Goal: Task Accomplishment & Management: Complete application form

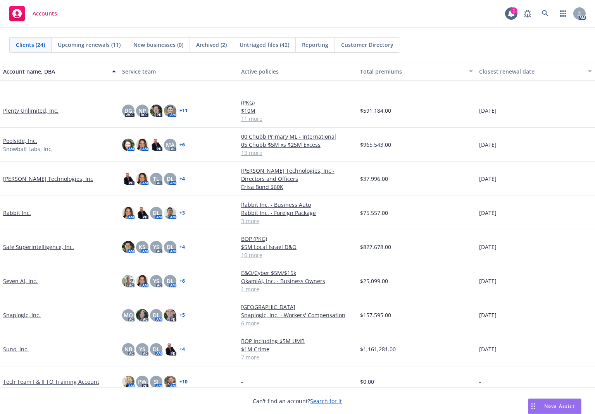
scroll to position [431, 0]
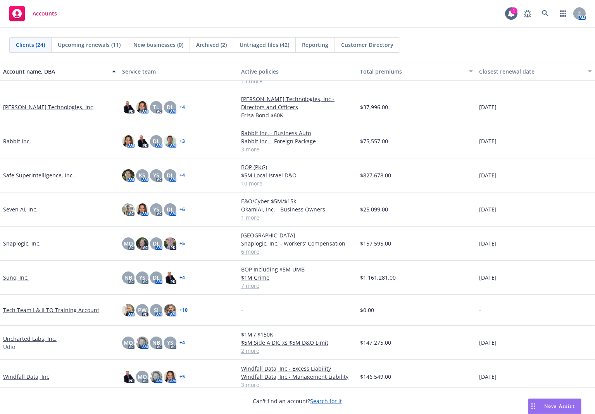
click at [41, 177] on link "Safe Superintelligence, Inc." at bounding box center [38, 175] width 71 height 8
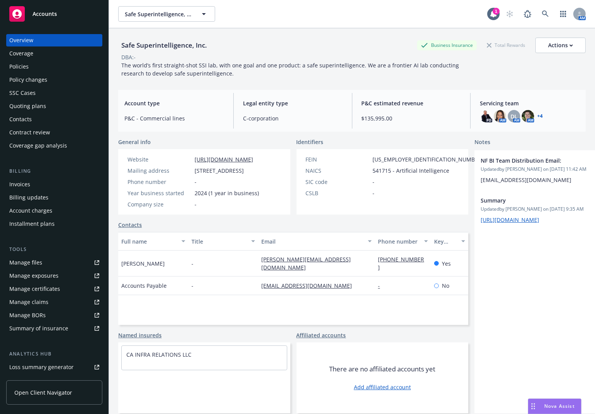
drag, startPoint x: 118, startPoint y: 140, endPoint x: 544, endPoint y: 378, distance: 488.2
click at [516, 356] on div "General info Website http://ssi.inc/ Mailing address 317 University Avenue Suit…" at bounding box center [352, 276] width 468 height 276
click at [146, 141] on span "General info" at bounding box center [134, 142] width 33 height 8
click at [28, 66] on div "Policies" at bounding box center [54, 66] width 90 height 12
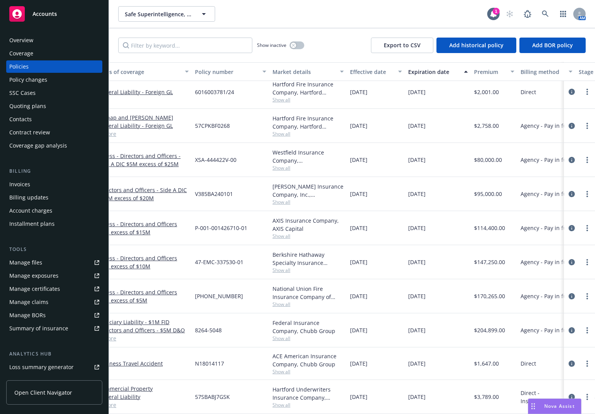
scroll to position [75, 0]
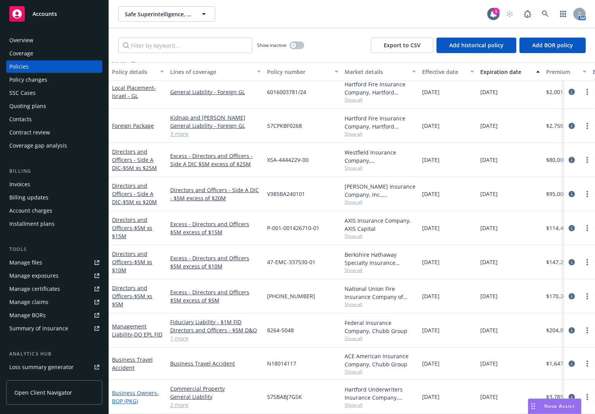
click at [133, 356] on link "Business Owners - BOP (PKG)" at bounding box center [135, 398] width 47 height 16
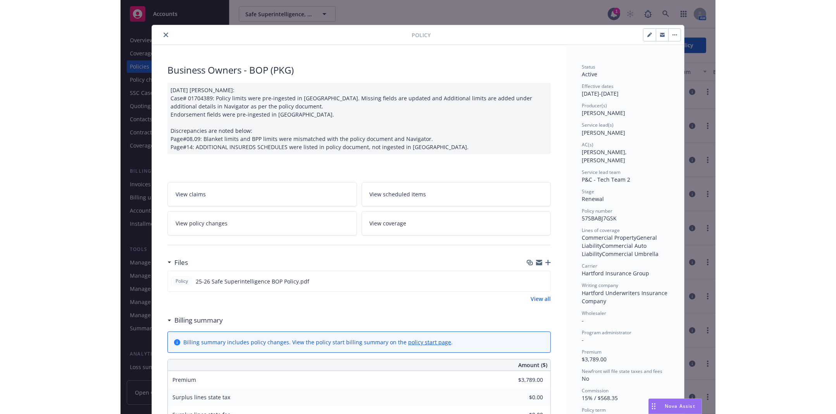
scroll to position [71, 0]
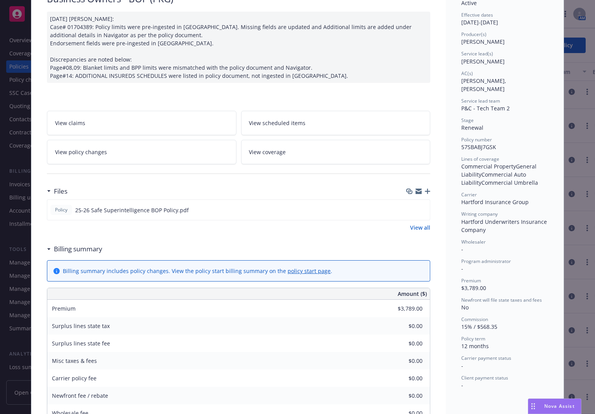
click at [114, 156] on link "View policy changes" at bounding box center [142, 152] width 190 height 24
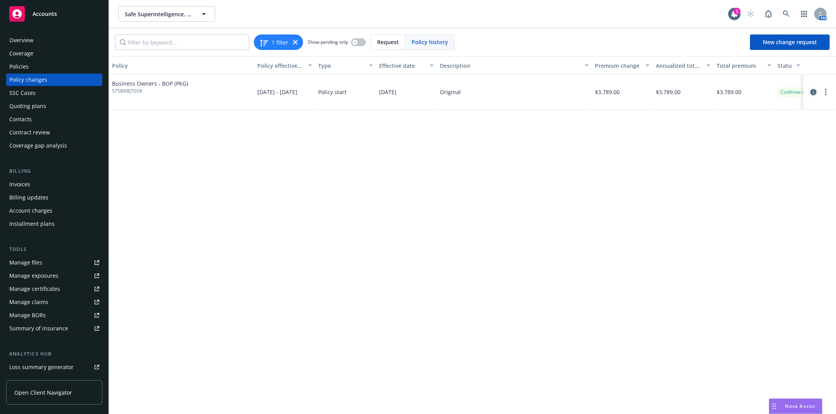
click at [516, 95] on link "circleInformation" at bounding box center [813, 92] width 9 height 9
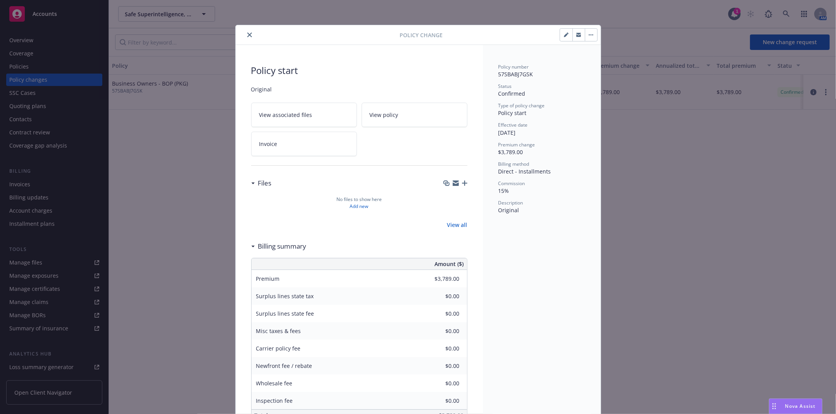
click at [267, 90] on span "Original" at bounding box center [359, 89] width 216 height 8
click at [516, 36] on button "button" at bounding box center [566, 35] width 12 height 12
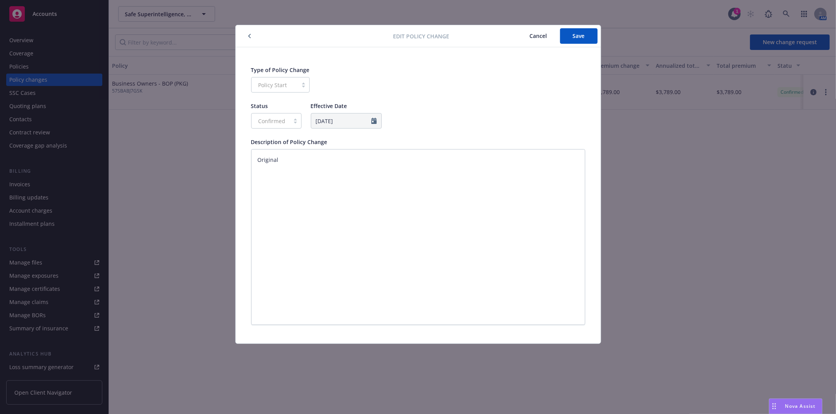
click at [516, 36] on span "Cancel" at bounding box center [538, 35] width 17 height 7
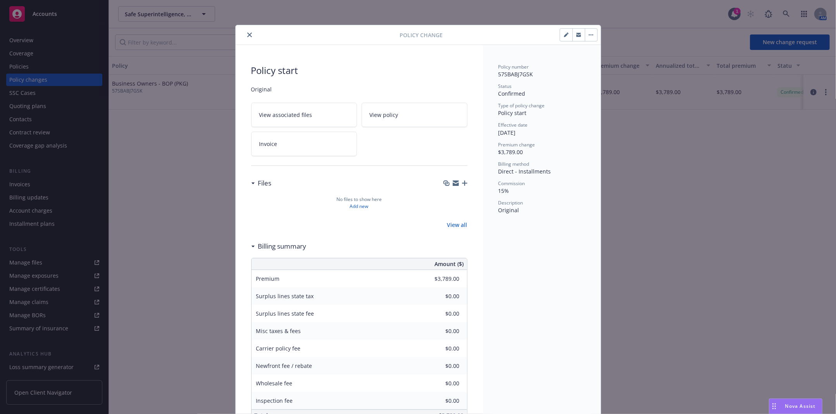
click at [247, 37] on button "close" at bounding box center [249, 34] width 9 height 9
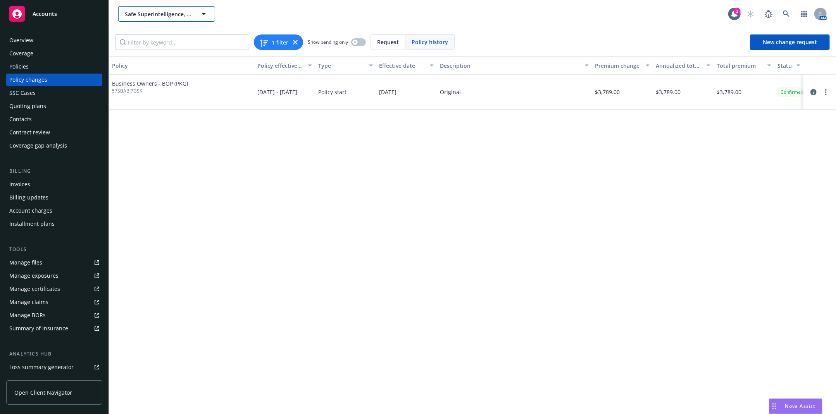
click at [164, 11] on span "Safe Superintelligence, Inc." at bounding box center [158, 14] width 67 height 8
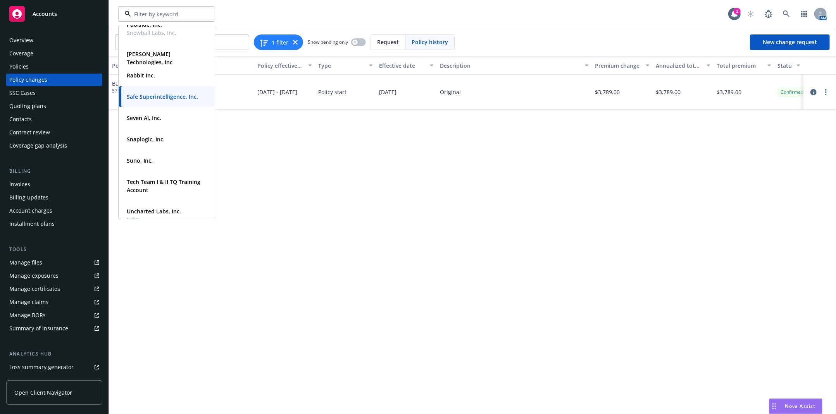
scroll to position [366, 0]
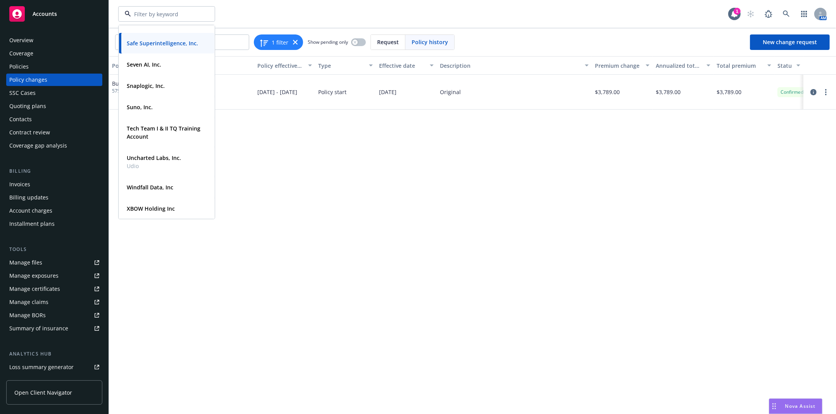
click at [162, 186] on strong "Windfall Data, Inc" at bounding box center [150, 187] width 47 height 7
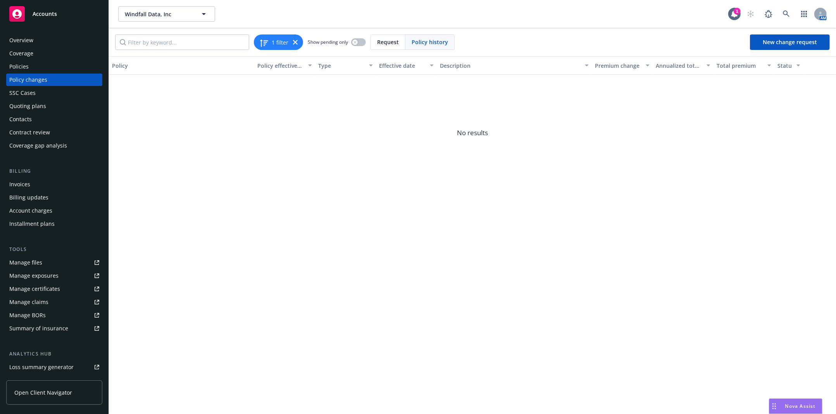
click at [68, 71] on div "Policies" at bounding box center [54, 66] width 90 height 12
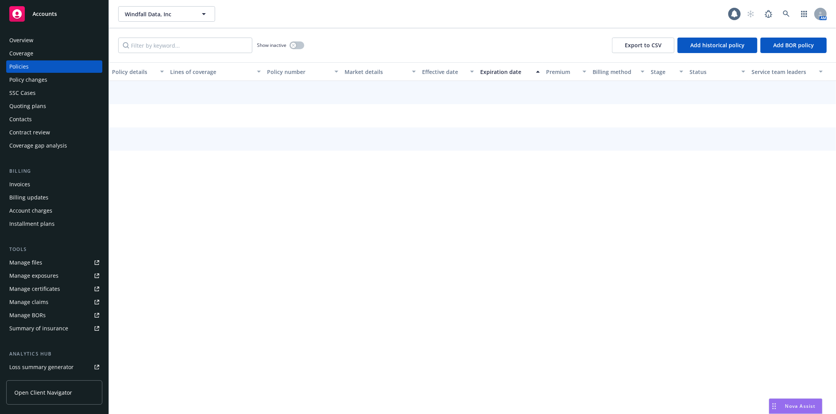
click at [67, 80] on div "Policy changes" at bounding box center [54, 80] width 90 height 12
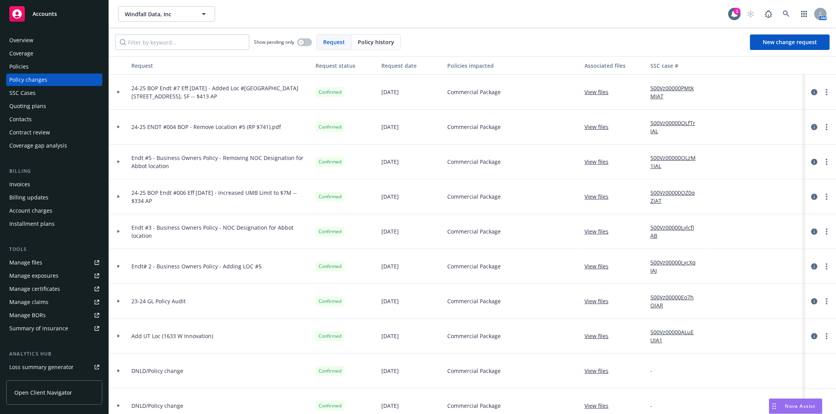
click at [121, 95] on div at bounding box center [118, 92] width 19 height 35
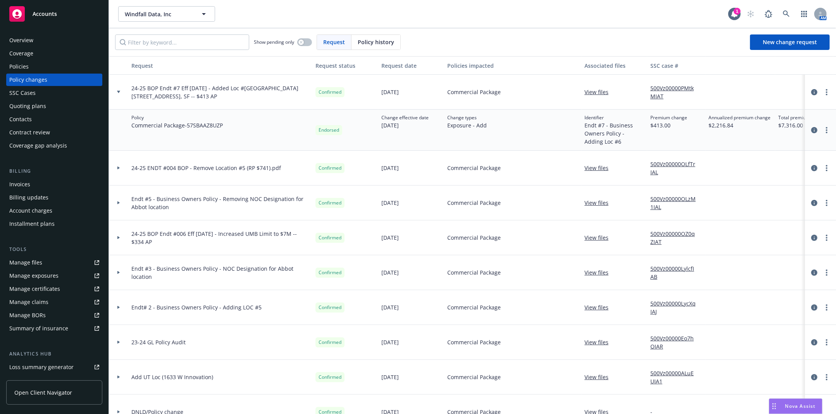
click at [22, 67] on div "Policies" at bounding box center [18, 66] width 19 height 12
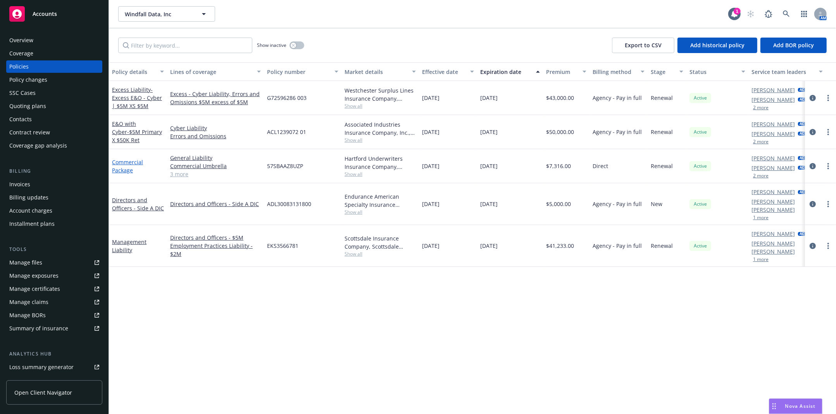
click at [123, 171] on link "Commercial Package" at bounding box center [127, 167] width 31 height 16
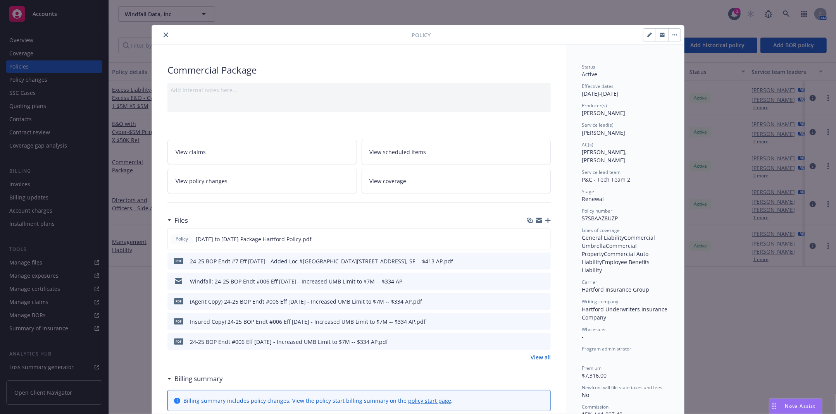
click at [516, 35] on button "button" at bounding box center [674, 35] width 12 height 12
click at [243, 185] on link "View policy changes" at bounding box center [262, 181] width 190 height 24
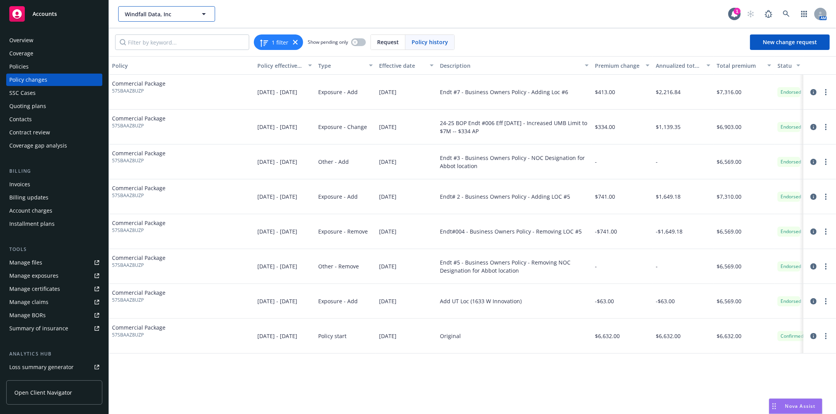
click at [163, 16] on span "Windfall Data, Inc" at bounding box center [158, 14] width 67 height 8
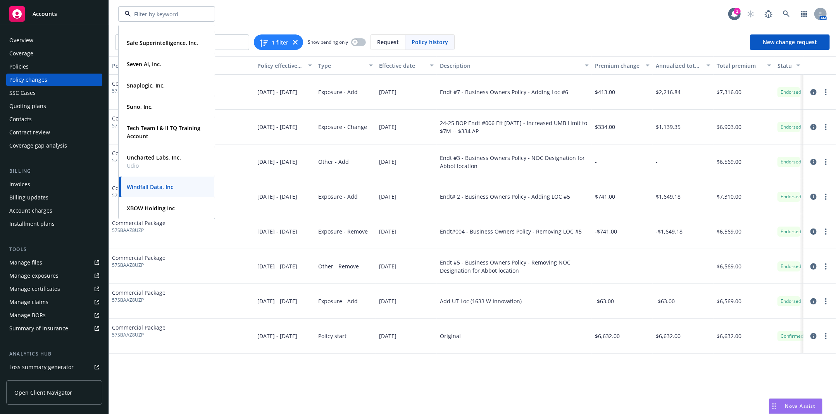
scroll to position [314, 0]
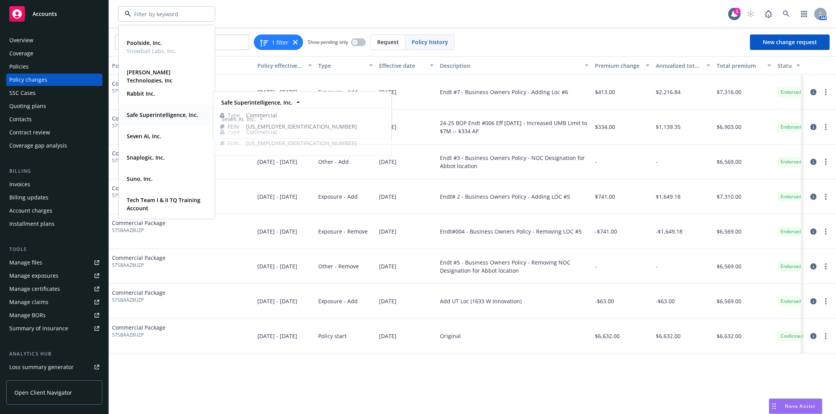
click at [166, 113] on strong "Safe Superintelligence, Inc." at bounding box center [162, 114] width 71 height 7
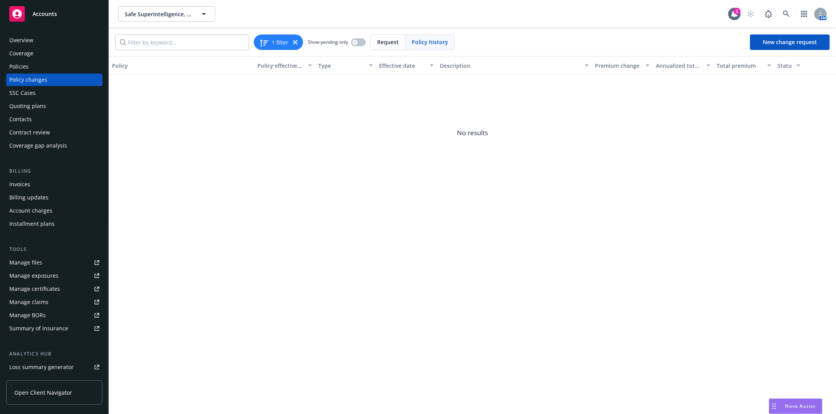
click at [57, 63] on div "Policies" at bounding box center [54, 66] width 90 height 12
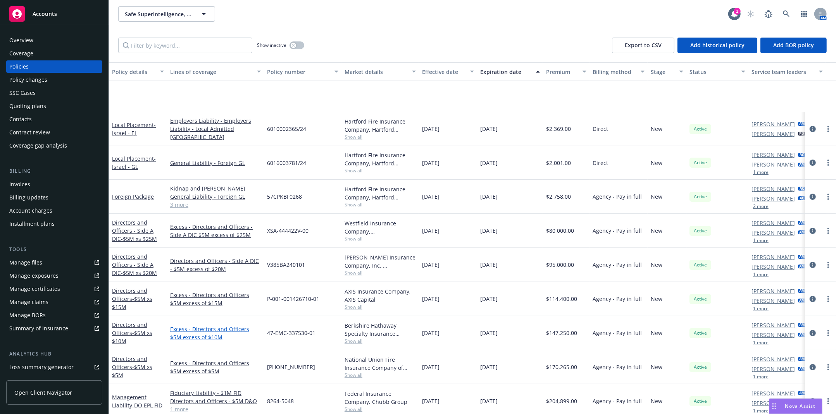
scroll to position [75, 0]
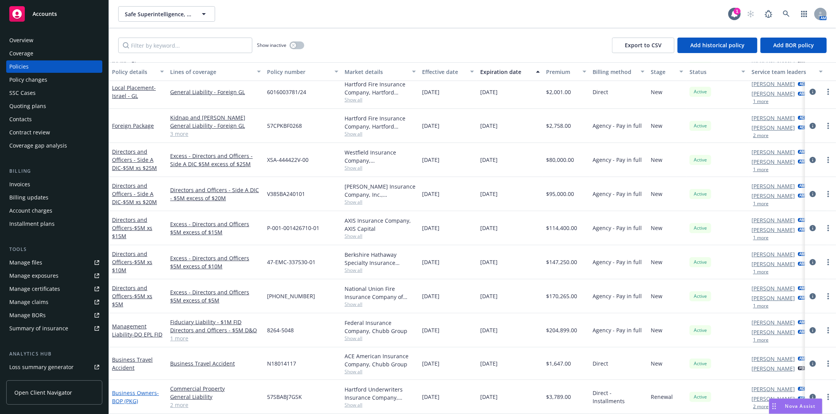
click at [135, 356] on span "- BOP (PKG)" at bounding box center [135, 398] width 47 height 16
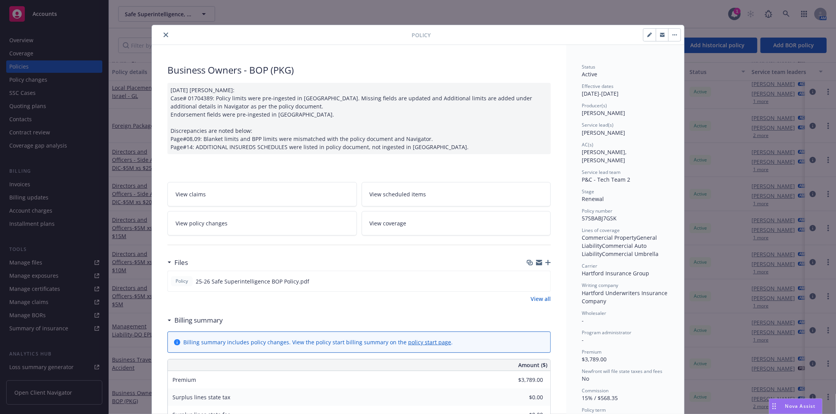
click at [321, 173] on div "View claims View scheduled items View policy changes View coverage" at bounding box center [358, 204] width 383 height 63
click at [220, 230] on link "View policy changes" at bounding box center [262, 223] width 190 height 24
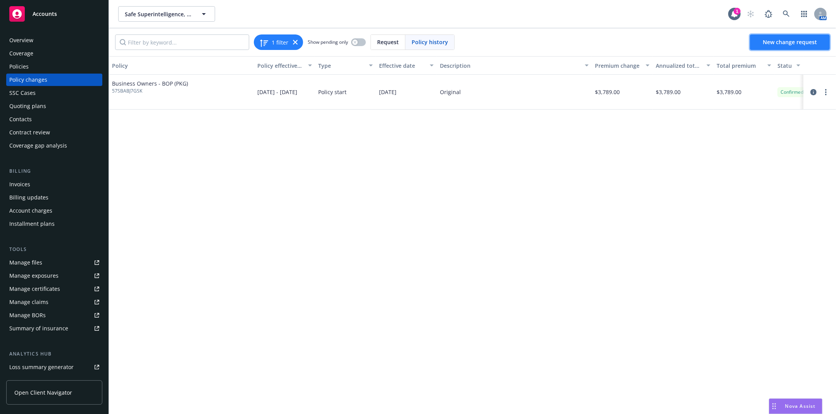
click at [516, 45] on span "New change request" at bounding box center [790, 41] width 54 height 7
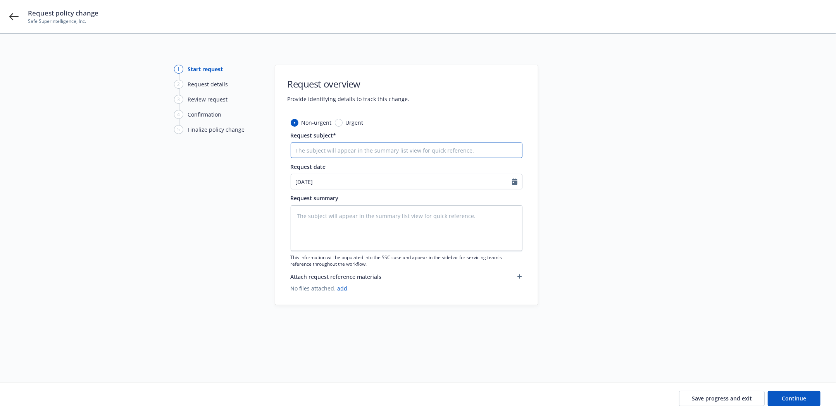
click at [352, 150] on input "Request subject*" at bounding box center [407, 151] width 232 height 16
paste input "25-26 BOP - Travelers Endt 1 Eff 8.20 Renewal Updates RP $63"
type textarea "x"
type input "25-26 BOP - Travelers Endt 1 Eff 8.20 Renewal Updates RP $63"
click at [515, 181] on icon "Calendar" at bounding box center [514, 182] width 5 height 6
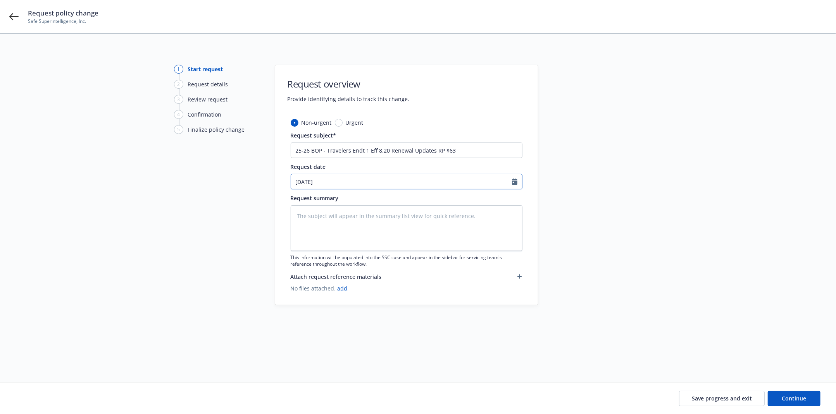
select select "8"
click at [338, 259] on span "20" at bounding box center [338, 262] width 11 height 10
type textarea "x"
type input "[DATE]"
click at [516, 356] on span "Continue" at bounding box center [794, 398] width 24 height 7
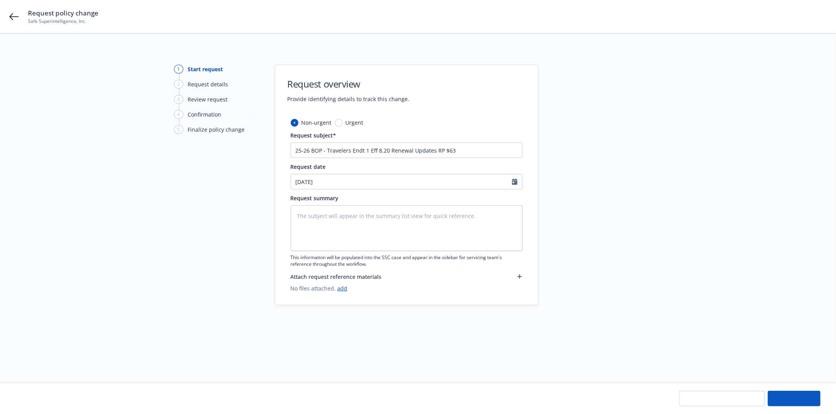
type textarea "x"
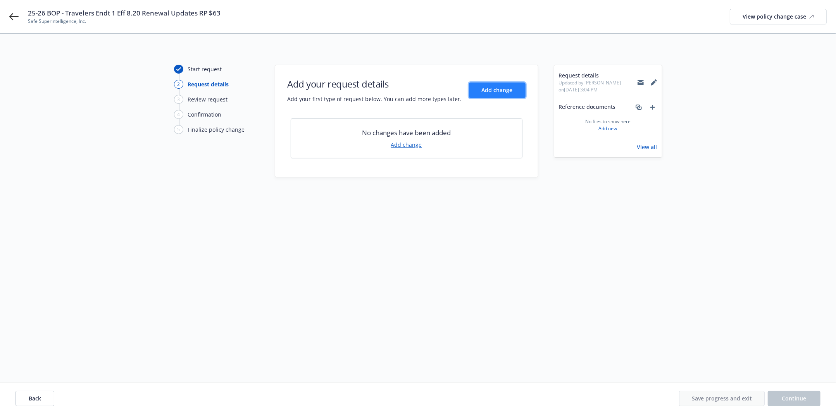
click at [486, 89] on span "Add change" at bounding box center [497, 89] width 31 height 7
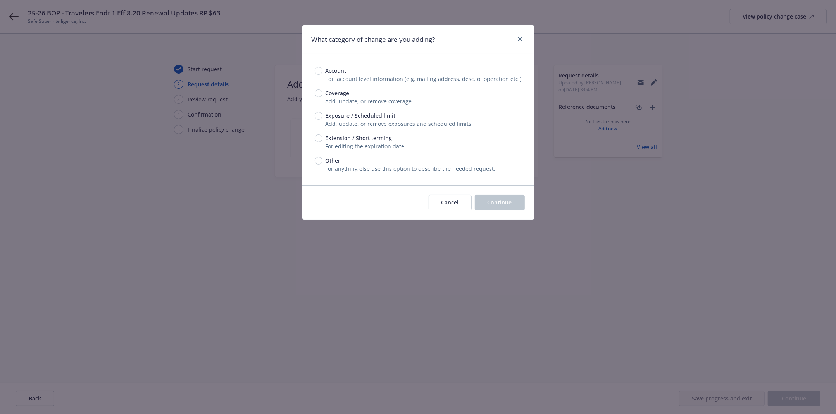
click at [368, 76] on span "Edit account level information (e.g. mailing address, desc. of operation etc.)" at bounding box center [424, 78] width 196 height 7
click at [317, 164] on input "Other" at bounding box center [319, 161] width 8 height 8
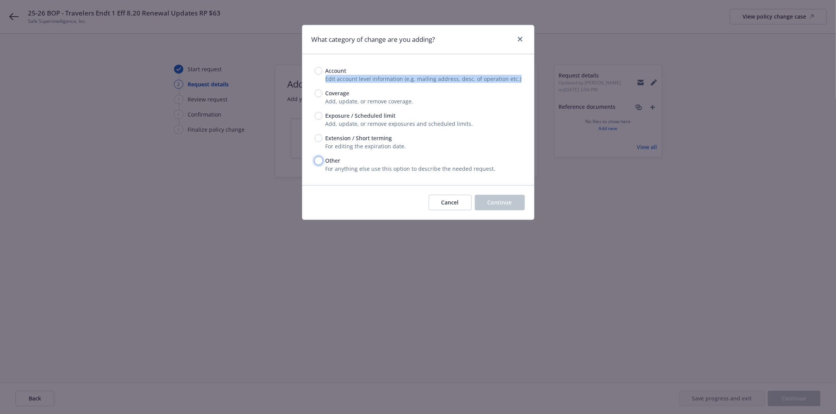
radio input "true"
click at [485, 200] on button "Continue" at bounding box center [500, 203] width 50 height 16
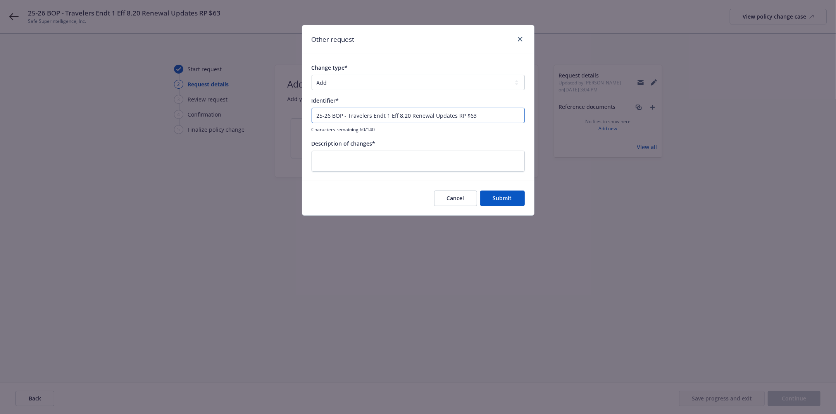
click at [481, 114] on input "25-26 BOP - Travelers Endt 1 Eff 8.20 Renewal Updates RP $63" at bounding box center [418, 116] width 213 height 16
click at [450, 150] on div "Description of changes*" at bounding box center [418, 156] width 213 height 33
click at [446, 160] on textarea at bounding box center [418, 161] width 213 height 21
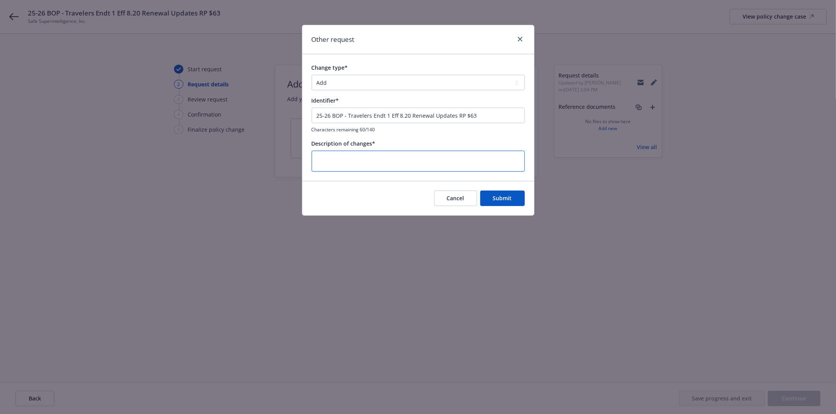
paste textarea "25-26 BOP - Travelers Endt 1 Eff 8.20 Renewal Updates RP $63"
type textarea "x"
type textarea "25-26 BOP - Travelers Endt 1 Eff 8.20 Renewal Updates RP $63"
click at [489, 199] on button "Submit" at bounding box center [502, 199] width 45 height 16
type textarea "x"
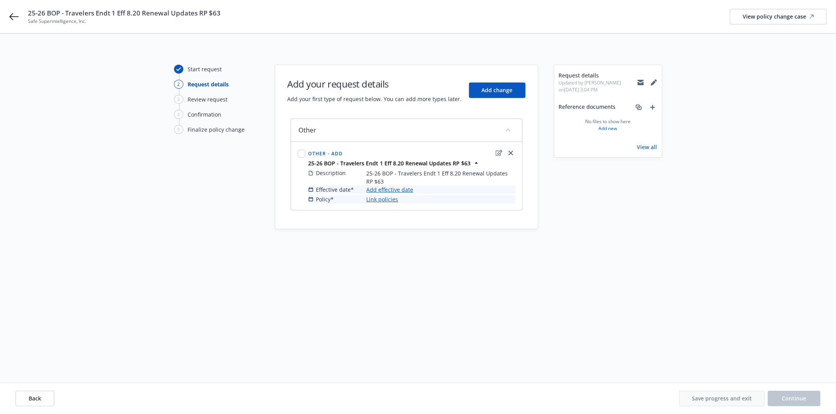
click at [409, 191] on link "Add effective date" at bounding box center [390, 190] width 47 height 8
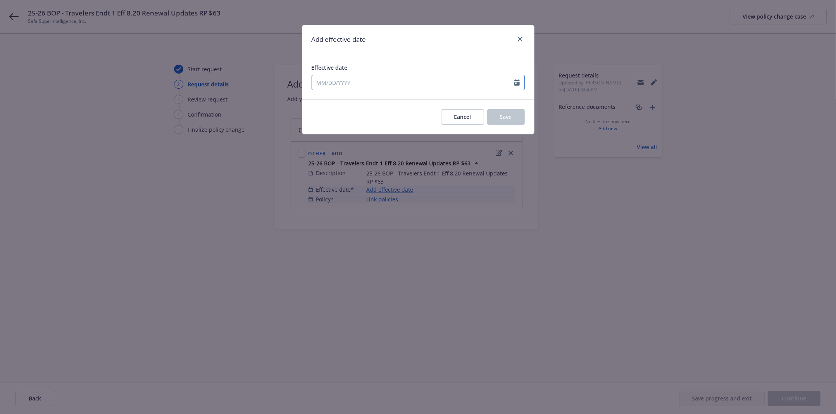
click at [480, 85] on input "Effective date" at bounding box center [413, 82] width 202 height 15
select select "8"
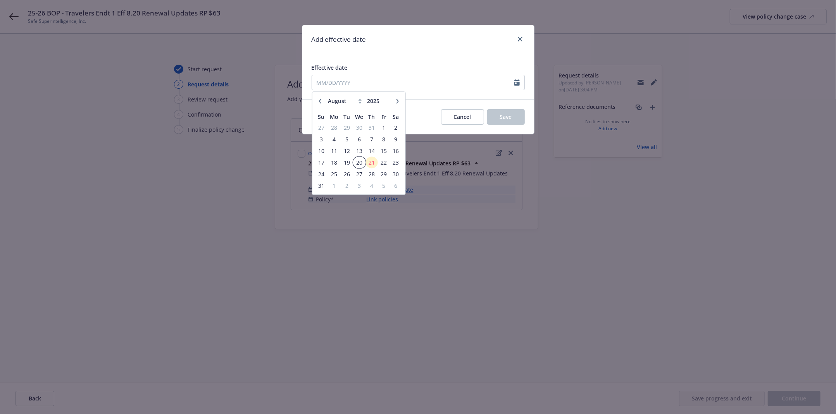
click at [361, 163] on span "20" at bounding box center [359, 163] width 11 height 10
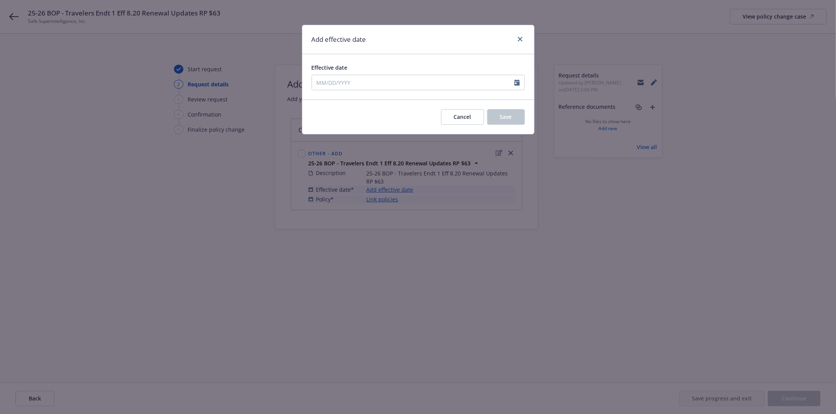
type input "[DATE]"
click at [504, 120] on span "Save" at bounding box center [506, 116] width 12 height 7
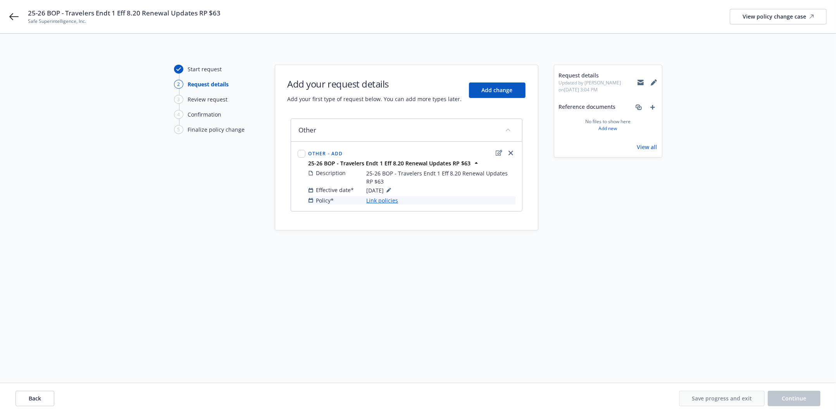
click at [384, 197] on link "Link policies" at bounding box center [383, 201] width 32 height 8
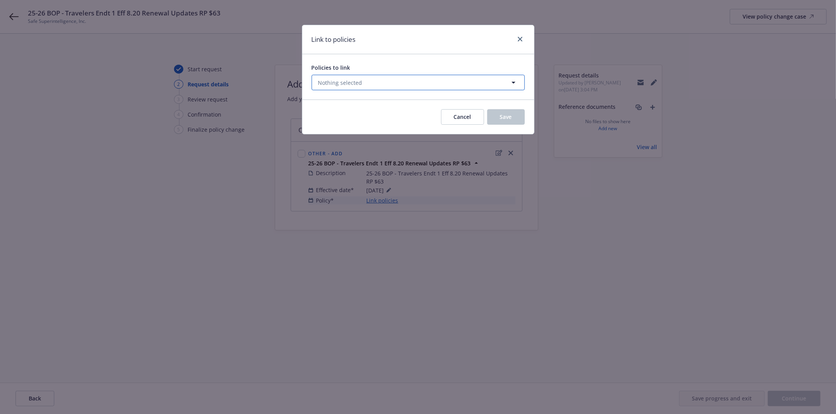
click at [343, 85] on span "Nothing selected" at bounding box center [340, 83] width 44 height 8
select select "ACTIVE"
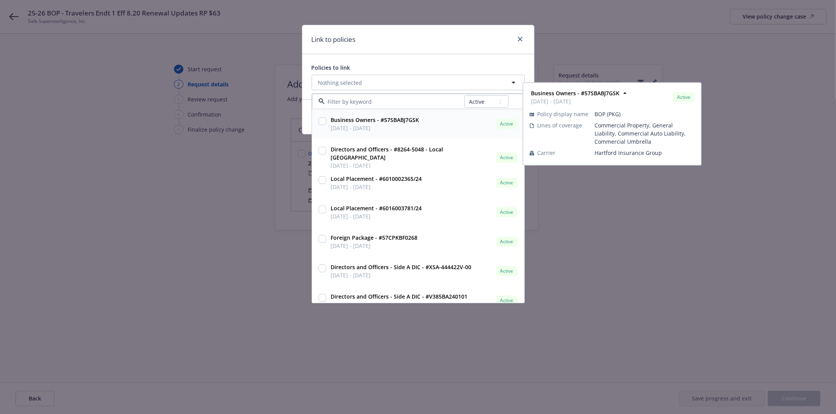
click at [363, 121] on strong "Business Owners - #57SBABJ7GSK" at bounding box center [375, 119] width 88 height 7
checkbox input "true"
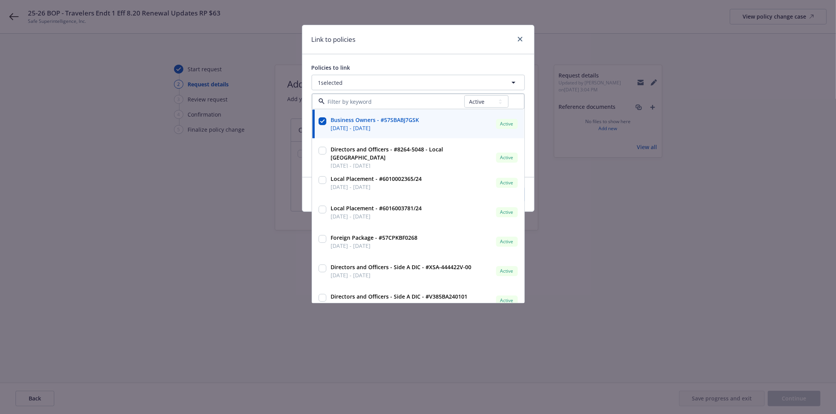
click at [484, 42] on div "Link to policies" at bounding box center [418, 39] width 232 height 29
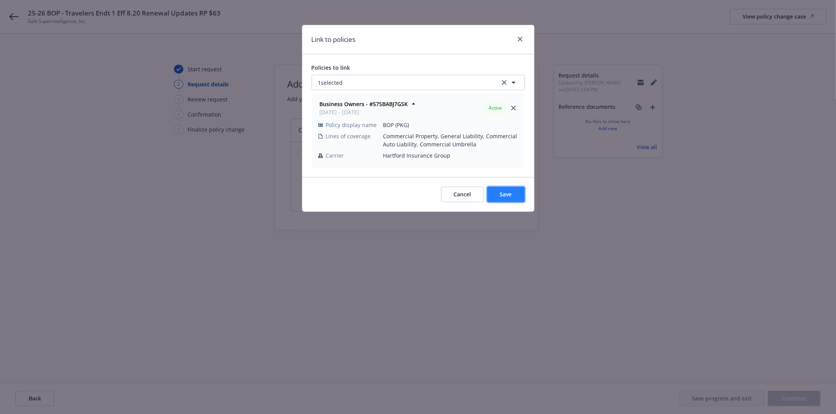
click at [501, 193] on span "Save" at bounding box center [506, 194] width 12 height 7
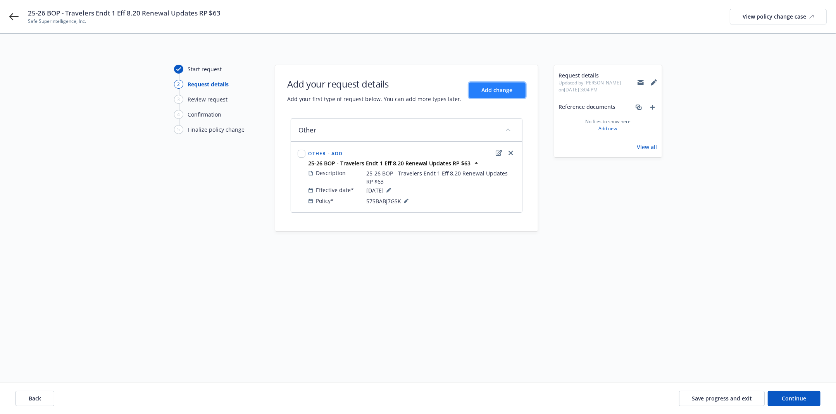
click at [507, 90] on span "Add change" at bounding box center [497, 89] width 31 height 7
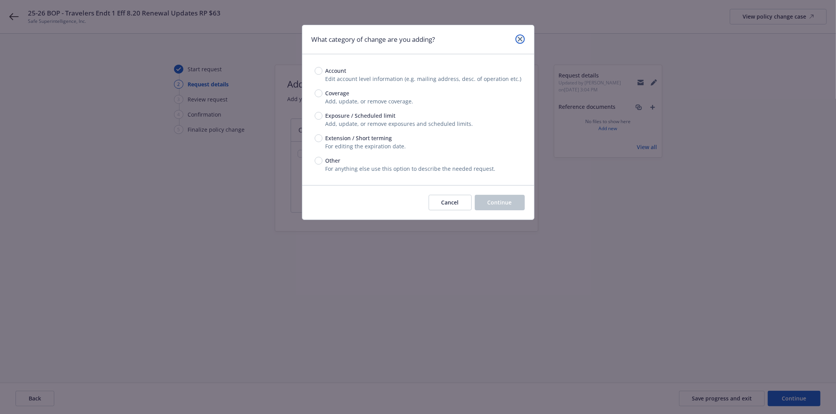
click at [516, 40] on icon "close" at bounding box center [520, 39] width 5 height 5
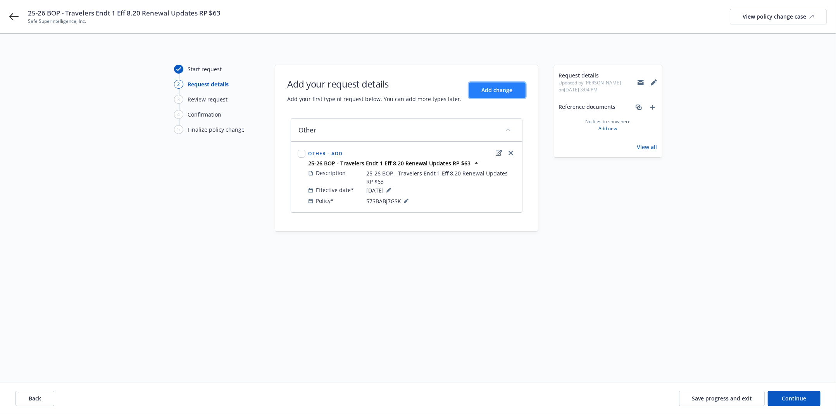
click at [495, 91] on span "Add change" at bounding box center [497, 89] width 31 height 7
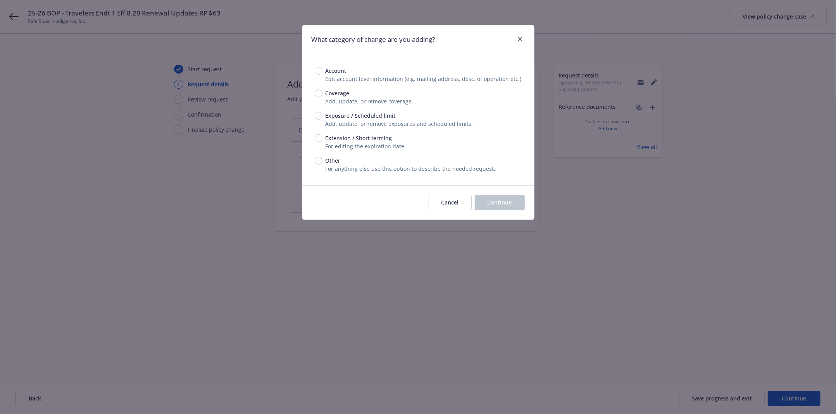
click at [321, 164] on div "Other" at bounding box center [418, 161] width 207 height 8
click at [321, 164] on input "Other" at bounding box center [319, 161] width 8 height 8
radio input "true"
click at [492, 206] on span "Continue" at bounding box center [500, 202] width 24 height 7
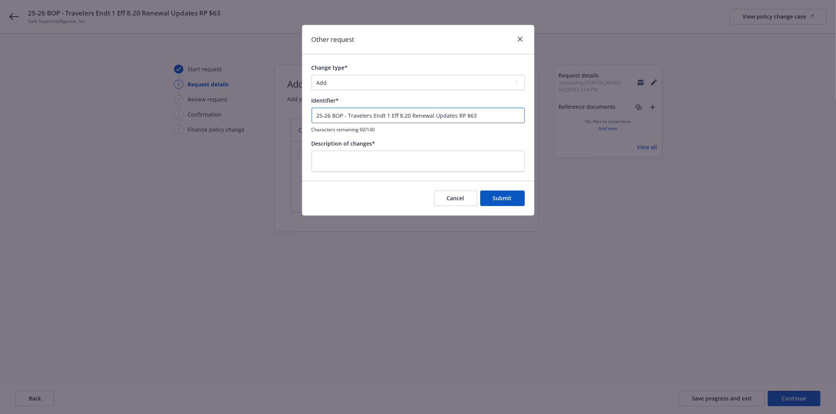
click at [352, 122] on input "25-26 BOP - Travelers Endt 1 Eff 8.20 Renewal Updates RP $63" at bounding box center [418, 116] width 213 height 16
paste input "2 Eff 8.20 Add Named Insured"
type input "25-26 BOP - Travelers Endt 2 Eff 8.20 Add Named Insured"
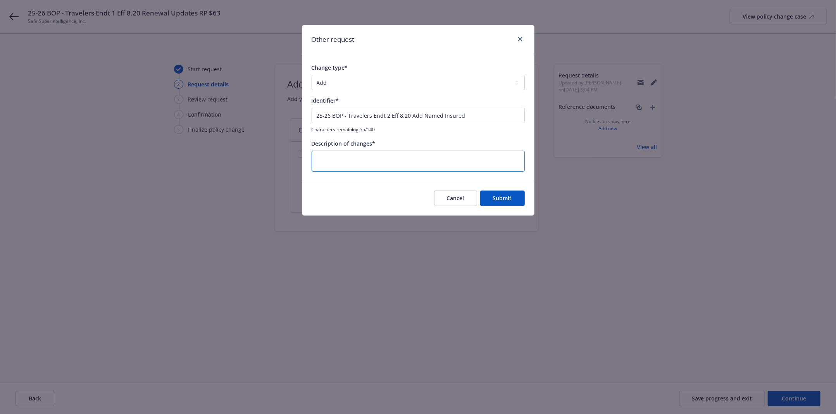
click at [353, 153] on textarea at bounding box center [418, 161] width 213 height 21
paste textarea "25-26 BOP - Travelers Endt 2 Eff 8.20 Add Named Insured"
type textarea "x"
type textarea "25-26 BOP - Travelers Endt 2 Eff 8.20 Add Named Insured"
click at [501, 195] on span "Submit" at bounding box center [502, 198] width 19 height 7
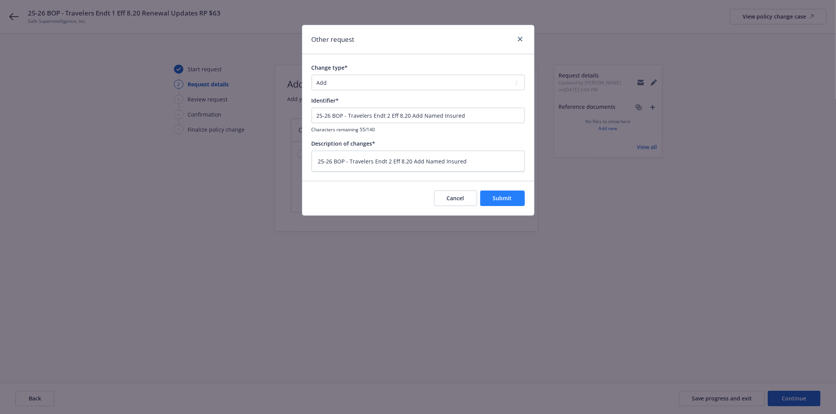
type textarea "x"
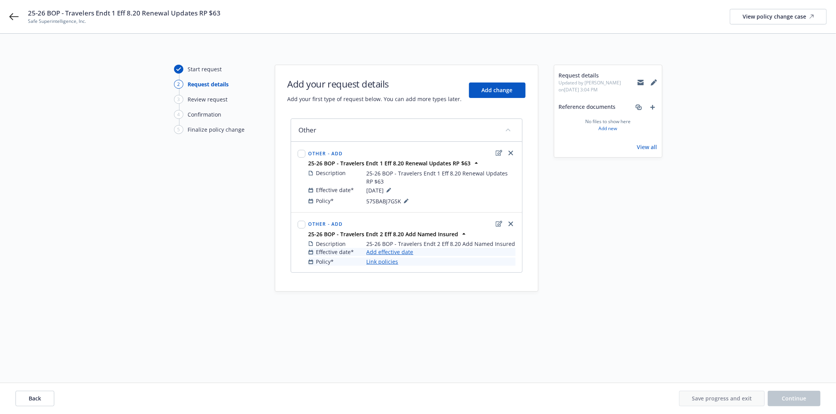
click at [383, 254] on link "Add effective date" at bounding box center [390, 252] width 47 height 8
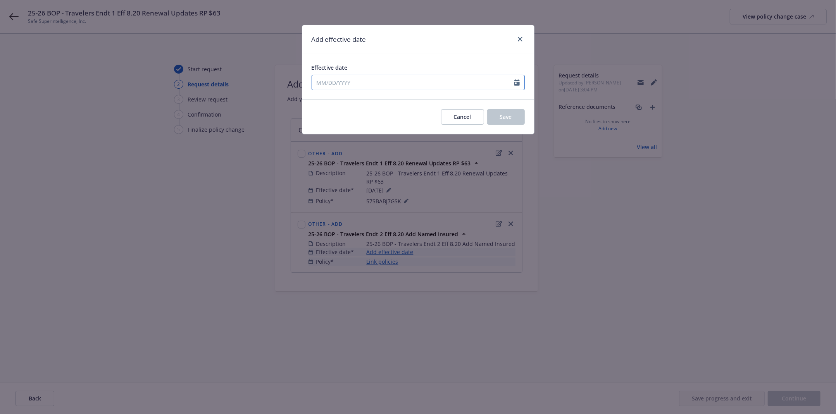
click at [485, 83] on input "Effective date" at bounding box center [413, 82] width 202 height 15
select select "8"
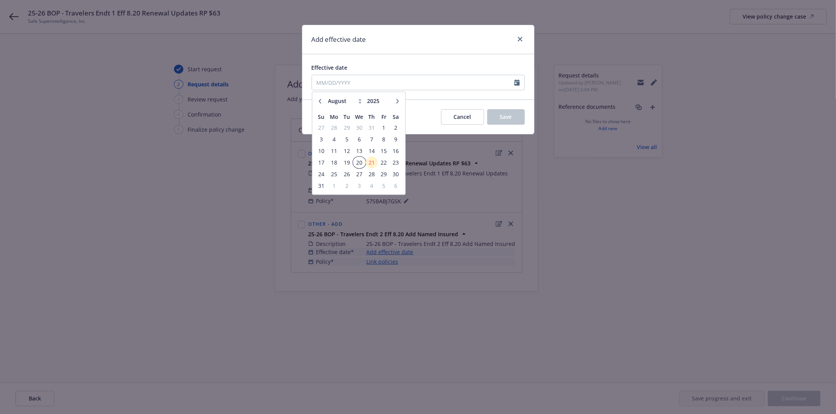
click at [360, 161] on span "20" at bounding box center [359, 163] width 11 height 10
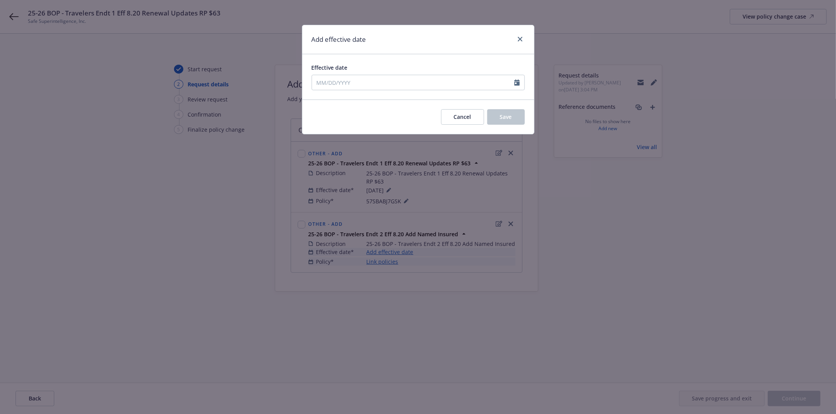
type input "[DATE]"
click at [490, 117] on button "Save" at bounding box center [506, 117] width 38 height 16
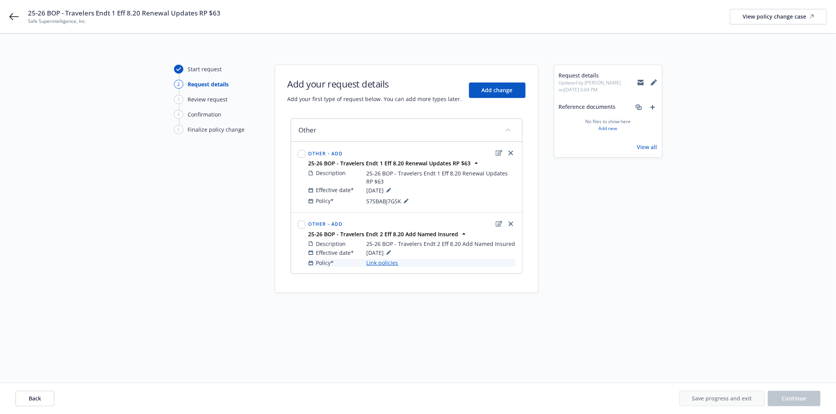
click at [377, 261] on link "Link policies" at bounding box center [383, 263] width 32 height 8
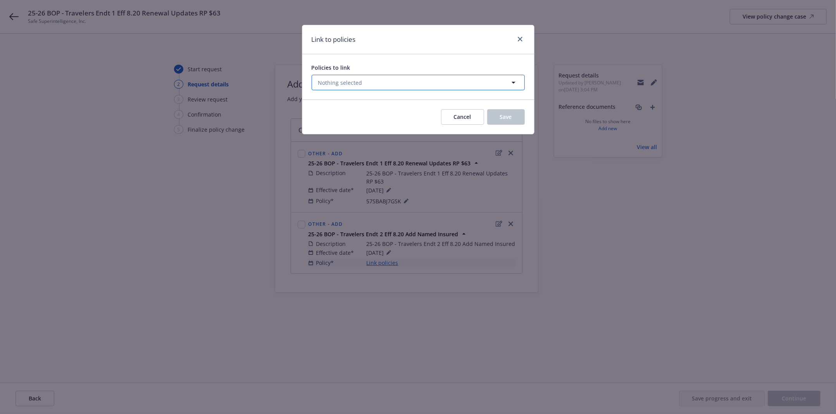
click at [401, 86] on button "Nothing selected" at bounding box center [418, 83] width 213 height 16
select select "ACTIVE"
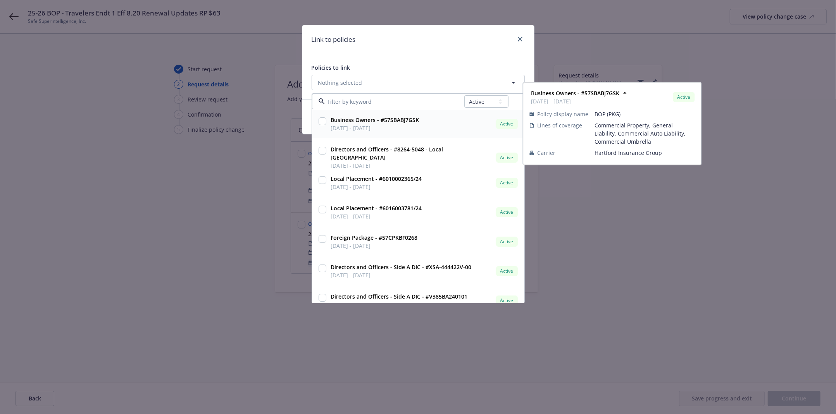
click at [401, 118] on strong "Business Owners - #57SBABJ7GSK" at bounding box center [375, 119] width 88 height 7
checkbox input "true"
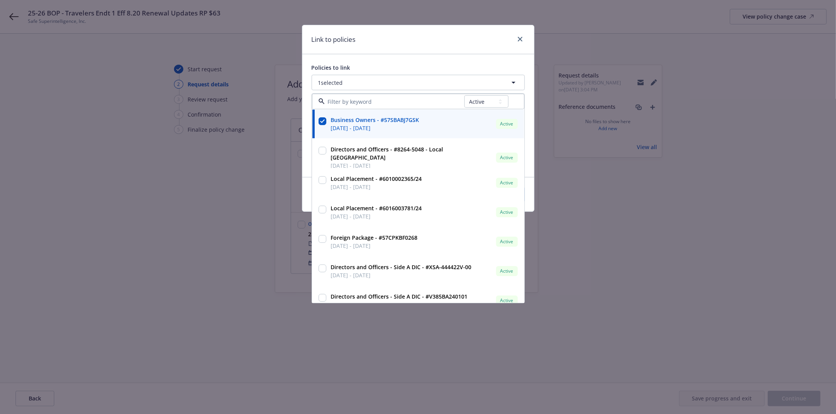
click at [439, 49] on div "Link to policies" at bounding box center [418, 39] width 232 height 29
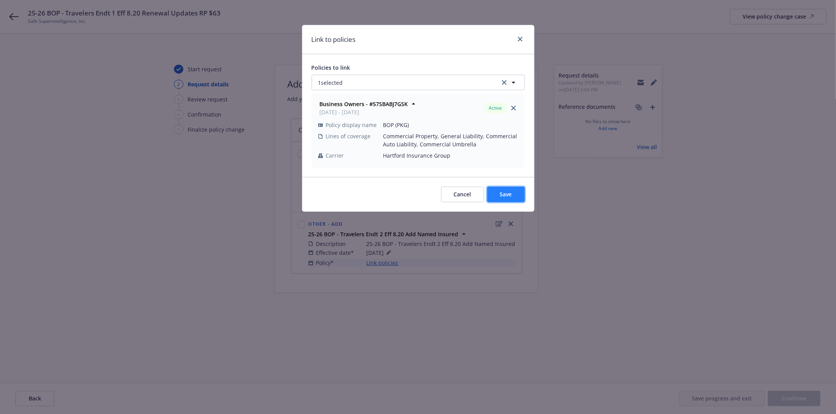
click at [504, 194] on span "Save" at bounding box center [506, 194] width 12 height 7
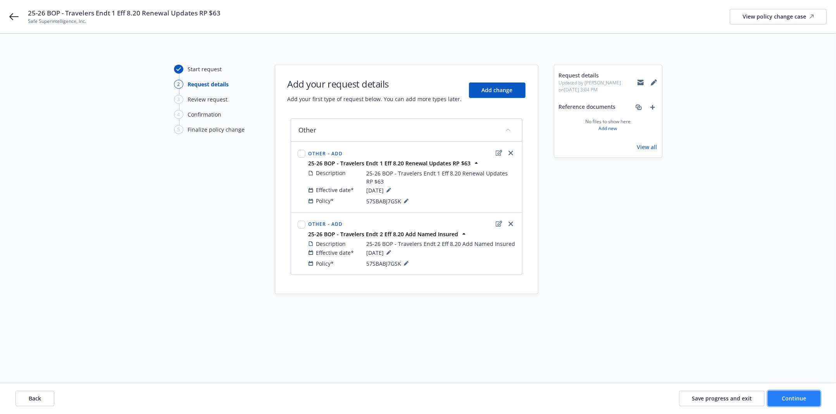
click at [516, 356] on span "Continue" at bounding box center [794, 398] width 24 height 7
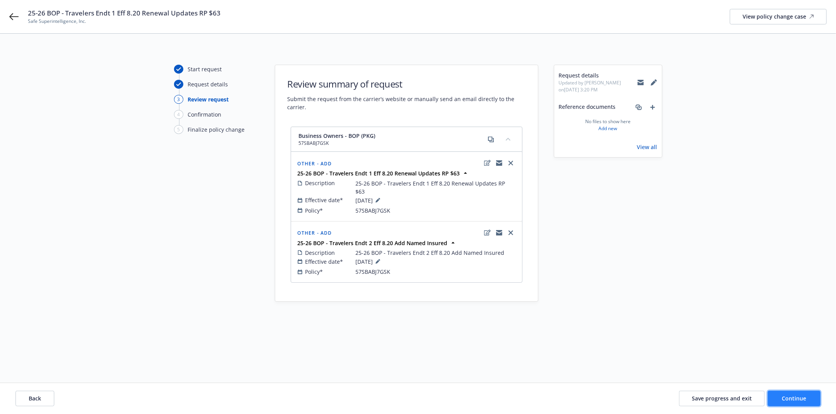
click at [516, 356] on span "Continue" at bounding box center [794, 398] width 24 height 7
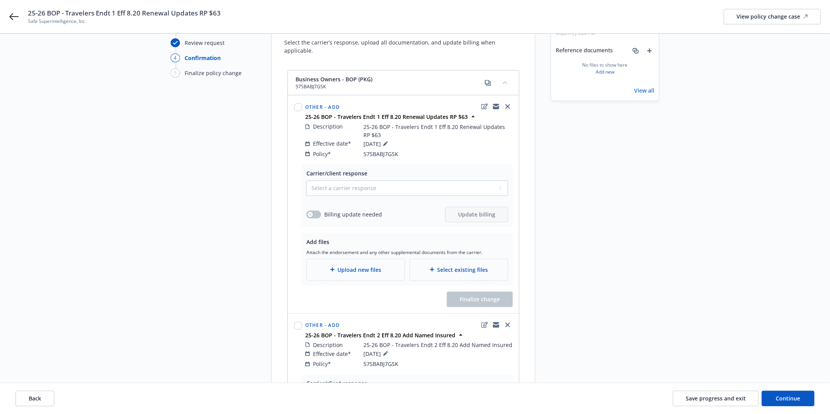
scroll to position [71, 0]
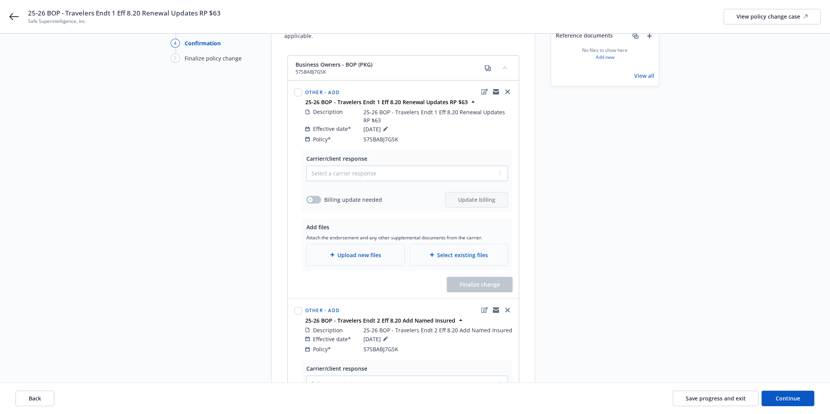
click at [437, 176] on div "Select a carrier response Accepted Accepted with revision No endorsement needed…" at bounding box center [407, 187] width 202 height 42
click at [437, 166] on select "Select a carrier response Accepted Accepted with revision No endorsement needed…" at bounding box center [407, 174] width 202 height 16
select select "ACCEPTED"
click at [306, 166] on select "Select a carrier response Accepted Accepted with revision No endorsement needed…" at bounding box center [407, 174] width 202 height 16
click at [311, 198] on icon "button" at bounding box center [310, 199] width 3 height 3
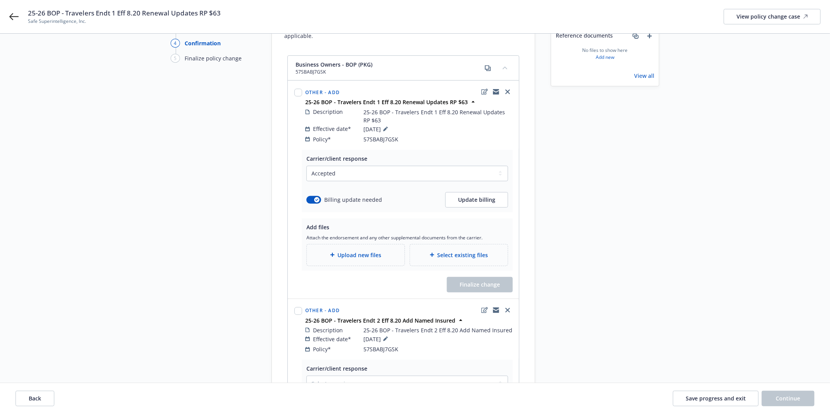
click at [331, 245] on div "Upload new files" at bounding box center [356, 255] width 98 height 21
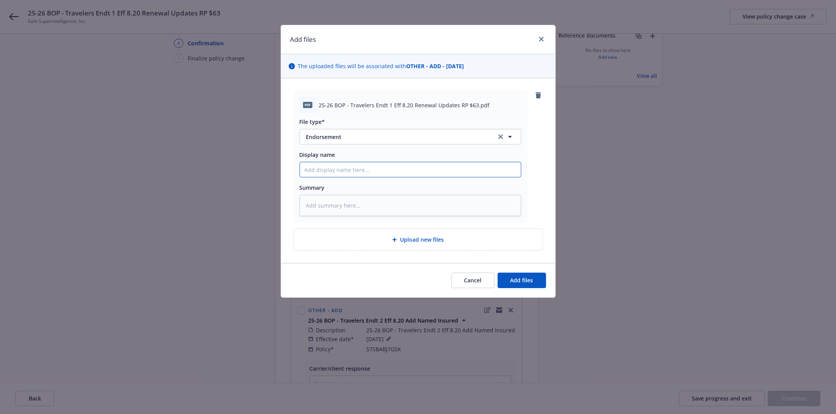
click at [434, 175] on input "Display name" at bounding box center [410, 169] width 221 height 15
paste input "25-26 BOP - Travelers Endt 2 Eff 8.20 Add Named Insured"
type textarea "x"
type input "25-26 BOP - Travelers Endt 2 Eff 8.20 Add Named Insured"
click at [512, 281] on span "Add files" at bounding box center [522, 280] width 23 height 7
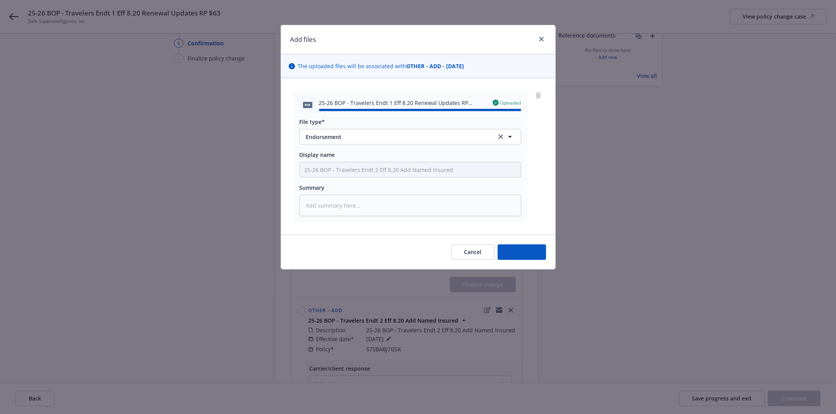
type textarea "x"
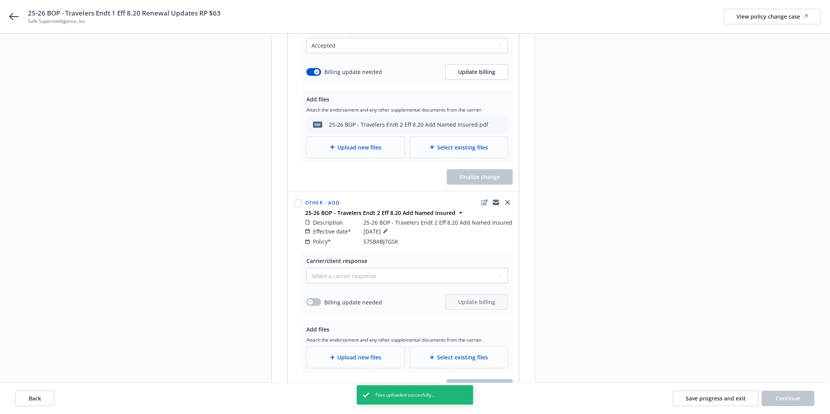
scroll to position [215, 0]
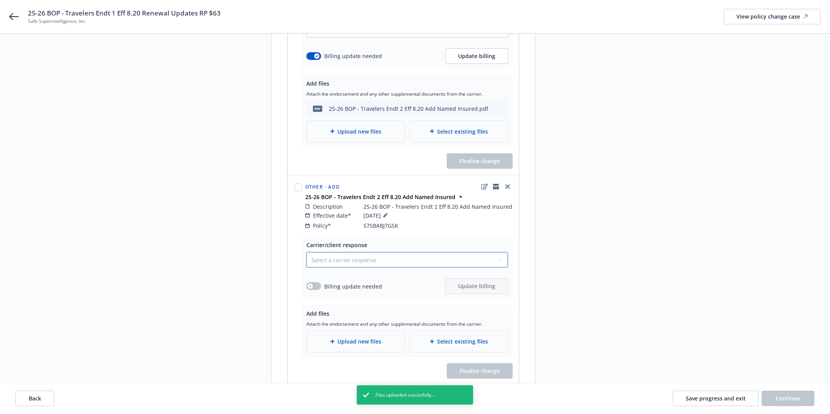
click at [438, 254] on select "Select a carrier response Accepted Accepted with revision No endorsement needed…" at bounding box center [407, 260] width 202 height 16
select select "ACCEPTED"
click at [306, 252] on select "Select a carrier response Accepted Accepted with revision No endorsement needed…" at bounding box center [407, 260] width 202 height 16
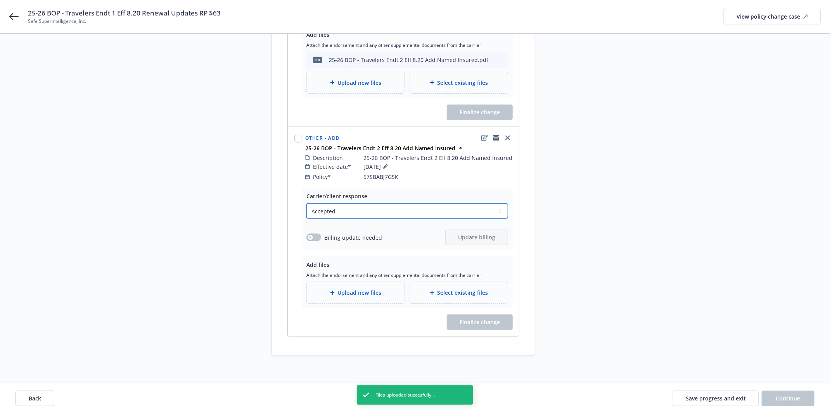
scroll to position [278, 0]
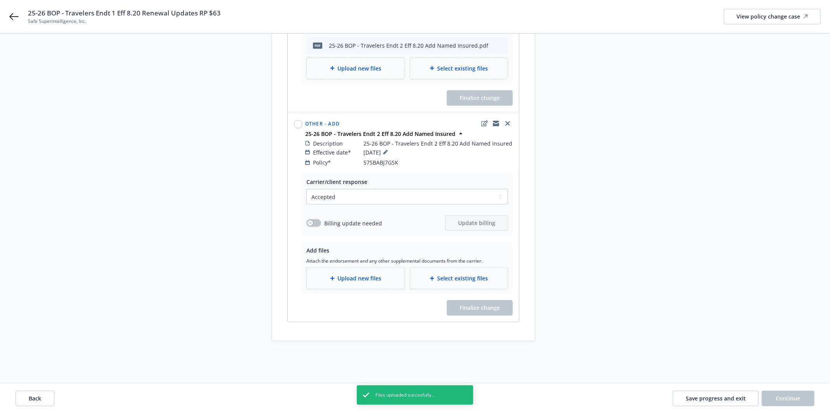
click at [360, 276] on div "Upload new files" at bounding box center [356, 278] width 98 height 21
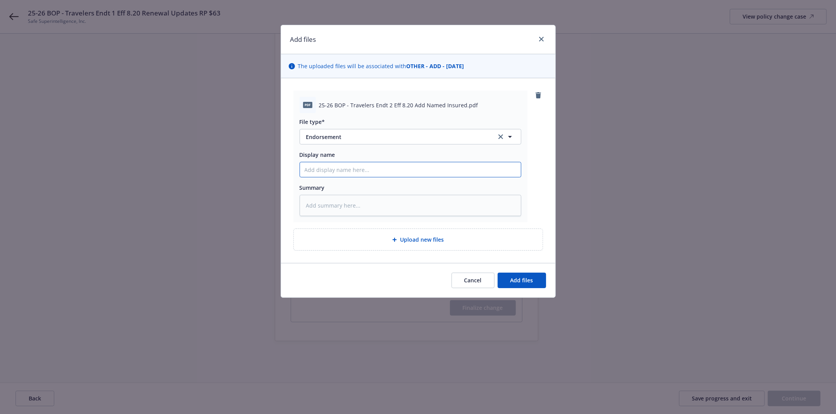
click at [435, 171] on input "Display name" at bounding box center [410, 169] width 221 height 15
drag, startPoint x: 462, startPoint y: 107, endPoint x: 318, endPoint y: 100, distance: 145.1
click at [318, 100] on div "pdf 25-26 BOP - Travelers Endt 2 Eff 8.20 Add Named Insured.pdf" at bounding box center [411, 105] width 222 height 16
click at [326, 169] on input "Display name" at bounding box center [410, 169] width 221 height 15
paste input "25-26 BOP - Travelers Endt 2 Eff 8.20 Add Named Insured"
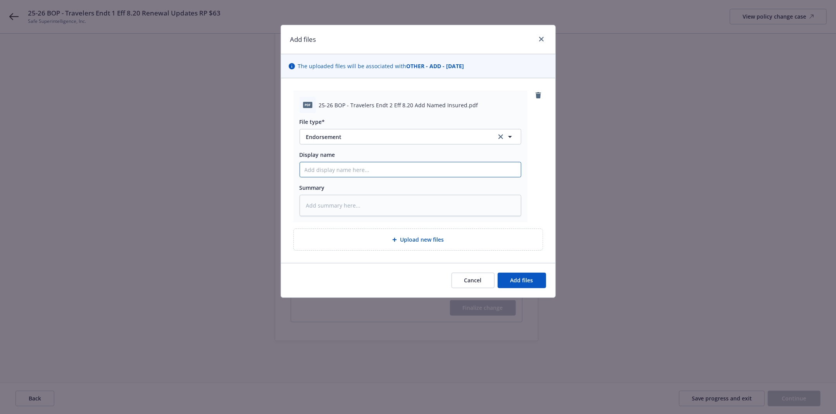
type textarea "x"
type input "25-26 BOP - Travelers Endt 2 Eff 8.20 Add Named Insured"
click at [516, 284] on span "Add files" at bounding box center [522, 280] width 23 height 7
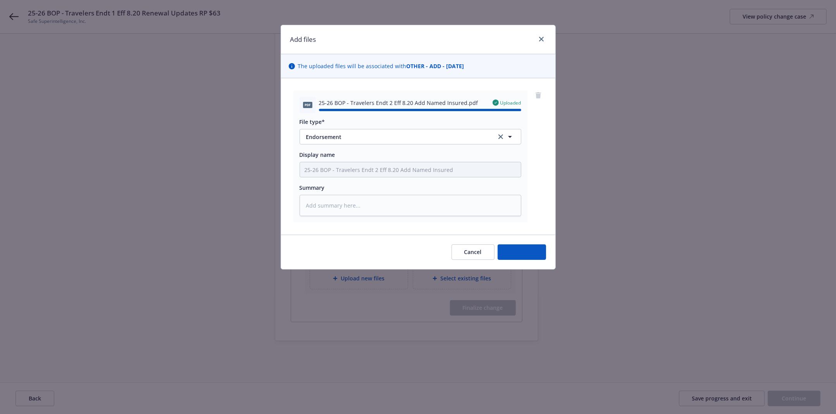
type textarea "x"
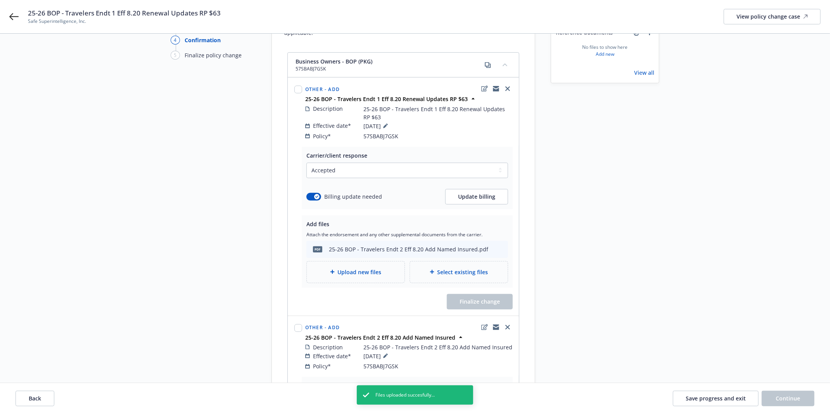
scroll to position [63, 0]
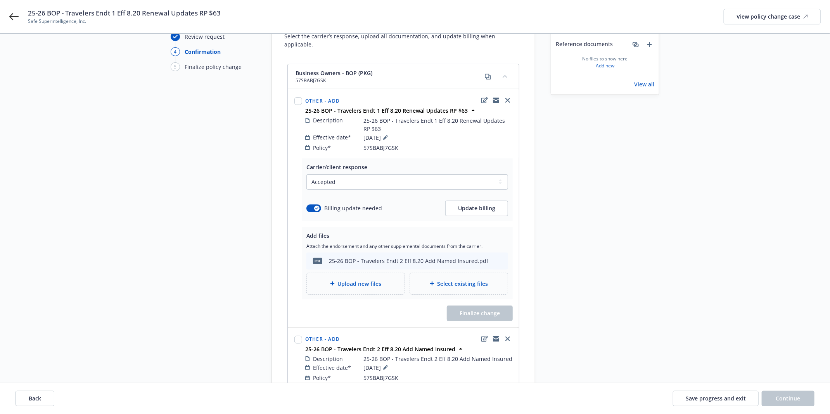
click at [379, 257] on div "25-26 BOP - Travelers Endt 2 Eff 8.20 Add Named Insured.pdf" at bounding box center [408, 261] width 159 height 8
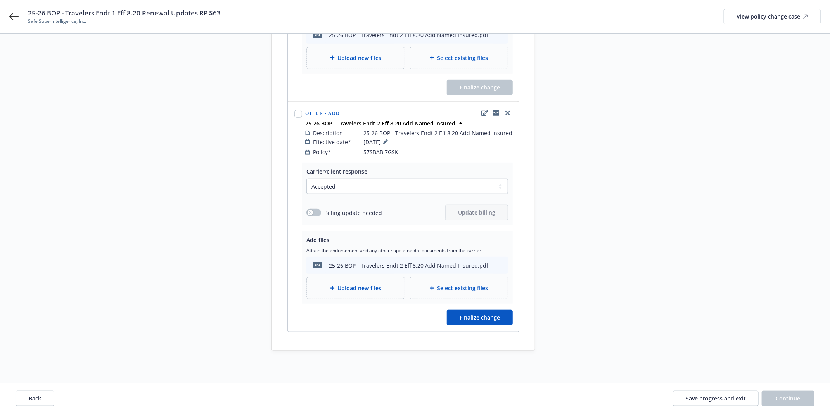
scroll to position [298, 0]
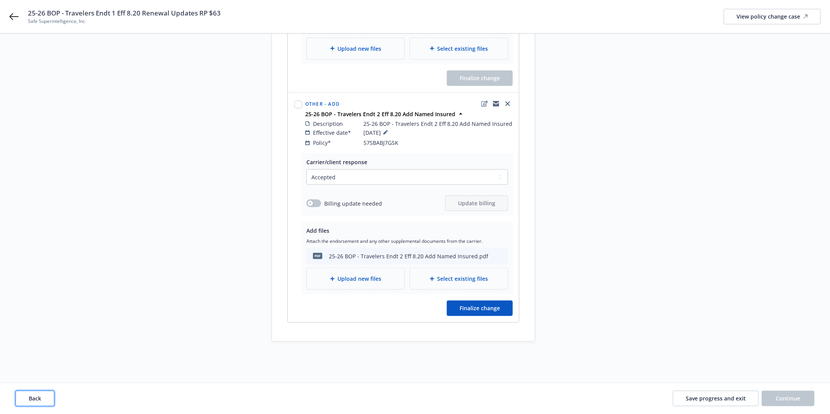
click at [29, 356] on span "Back" at bounding box center [35, 398] width 12 height 7
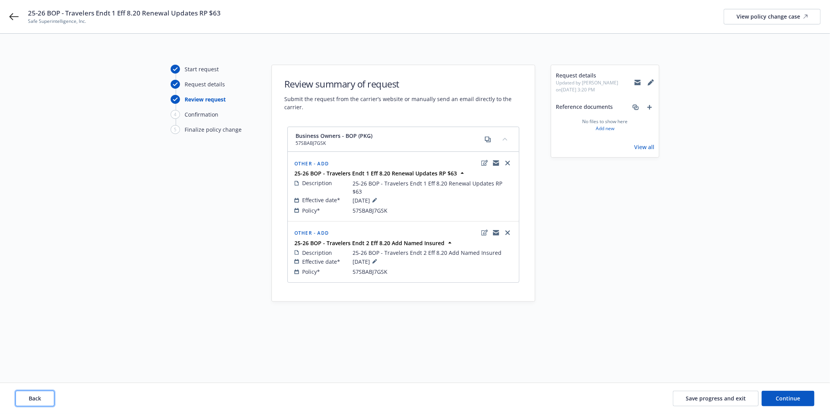
scroll to position [0, 0]
click at [516, 356] on span "Continue" at bounding box center [794, 398] width 24 height 7
select select "ACCEPTED"
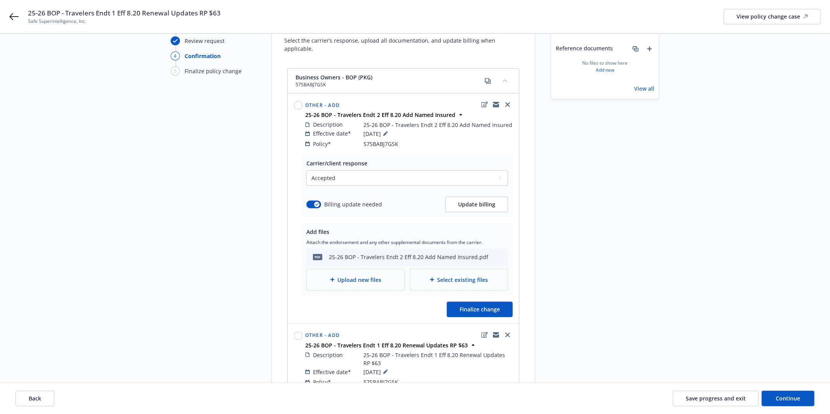
scroll to position [71, 0]
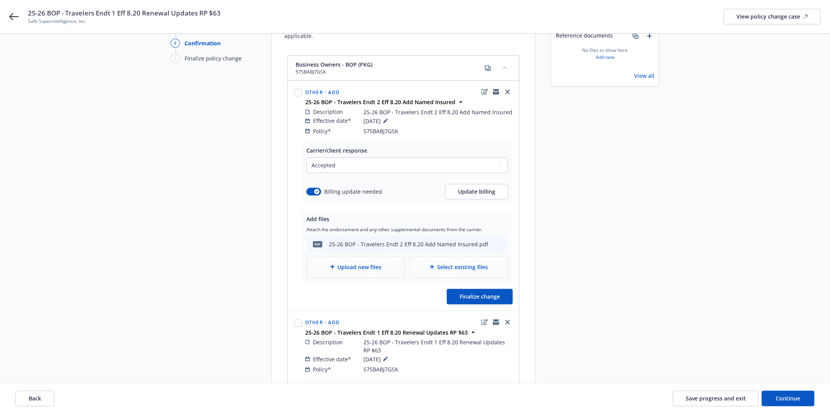
click at [372, 263] on span "Upload new files" at bounding box center [360, 267] width 44 height 8
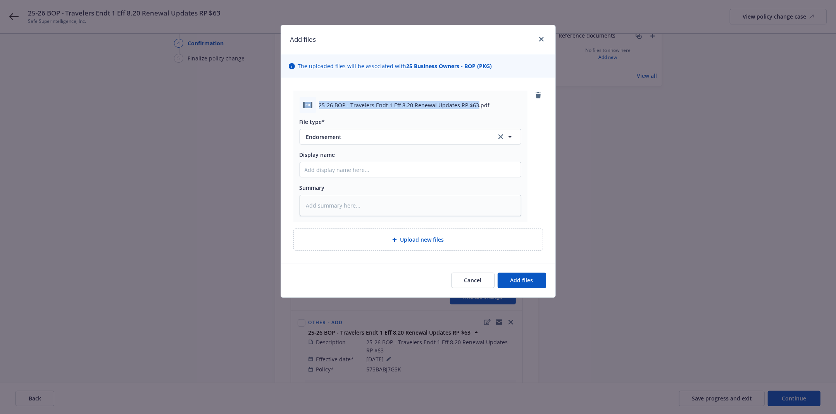
drag, startPoint x: 474, startPoint y: 102, endPoint x: 268, endPoint y: 90, distance: 206.6
click at [268, 90] on div "Add files The uploaded files will be associated with 25 Business Owners - BOP (…" at bounding box center [418, 207] width 836 height 414
copy div "pdf 25-26 BOP - Travelers Endt 1 Eff 8.20 Renewal Updates RP $63"
click at [342, 170] on input "Display name" at bounding box center [410, 169] width 221 height 15
paste input "pdf 25-26 BOP - Travelers Endt 1 Eff 8.20 Renewal Updates RP $63"
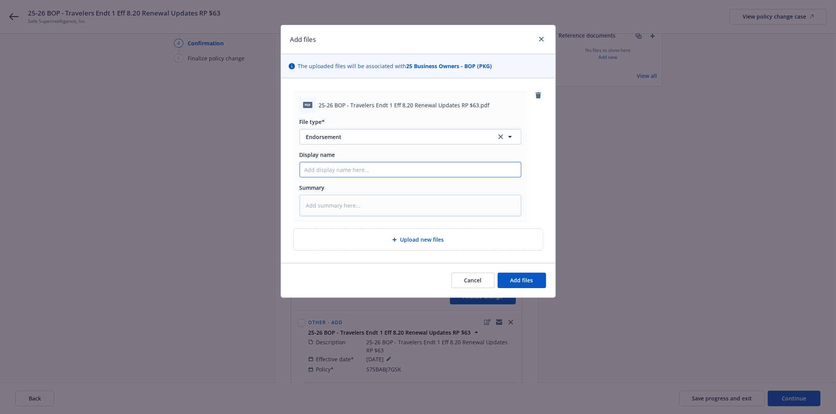
type textarea "x"
type input "pdf 25-26 BOP - Travelers Endt 1 Eff 8.20 Renewal Updates RP $63"
click at [514, 284] on span "Add files" at bounding box center [522, 280] width 23 height 7
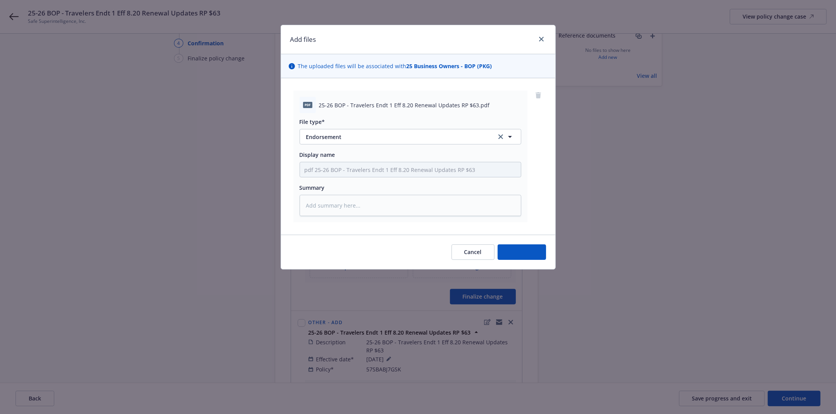
click at [514, 284] on div "Add files The uploaded files will be associated with 25 Business Owners - BOP (…" at bounding box center [418, 207] width 836 height 414
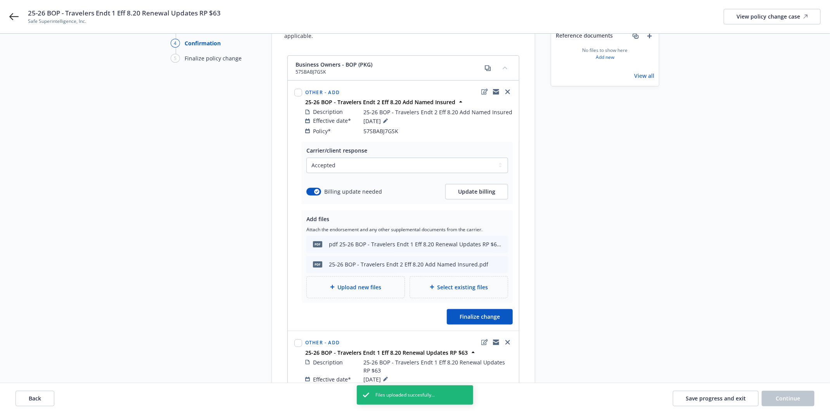
click at [364, 285] on div "Upload new files" at bounding box center [356, 287] width 98 height 21
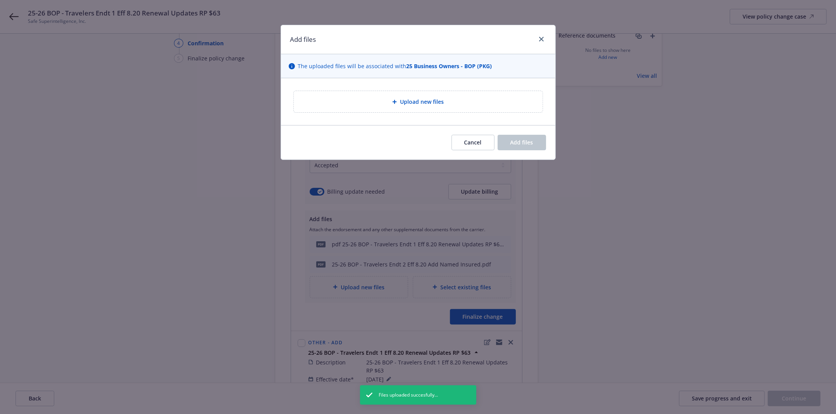
click at [376, 96] on div "Upload new files" at bounding box center [418, 101] width 249 height 21
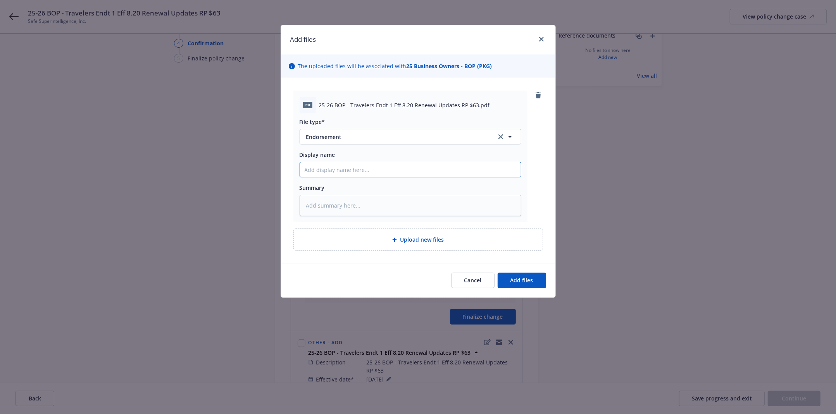
click at [378, 171] on input "Display name" at bounding box center [410, 169] width 221 height 15
paste input "pdf 25-26 BOP - Travelers Endt 1 Eff 8.20 Renewal Updates RP $63"
type textarea "x"
type input "pdf 25-26 BOP - Travelers Endt 1 Eff 8.20 Renewal Updates RP $63"
drag, startPoint x: 314, startPoint y: 168, endPoint x: 296, endPoint y: 169, distance: 18.3
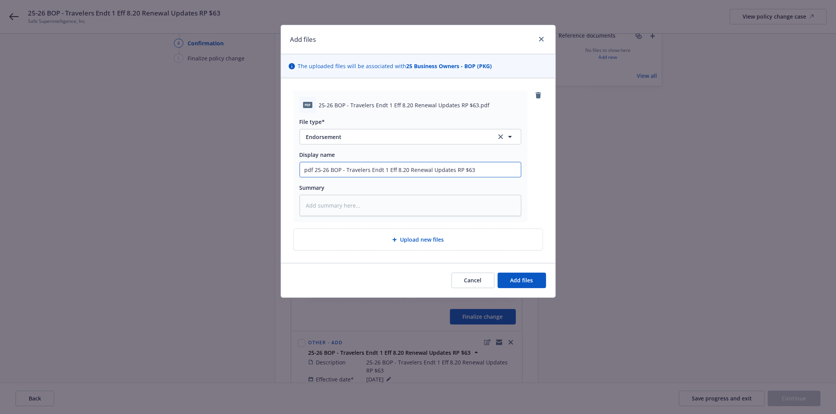
click at [296, 169] on div "pdf 25-26 BOP - Travelers Endt 1 Eff 8.20 Renewal Updates RP $63.pdf File type*…" at bounding box center [410, 157] width 234 height 132
type textarea "x"
type input "25-26 BOP - Travelers Endt 1 Eff 8.20 Renewal Updates RP $63"
click at [512, 281] on span "Add files" at bounding box center [522, 280] width 23 height 7
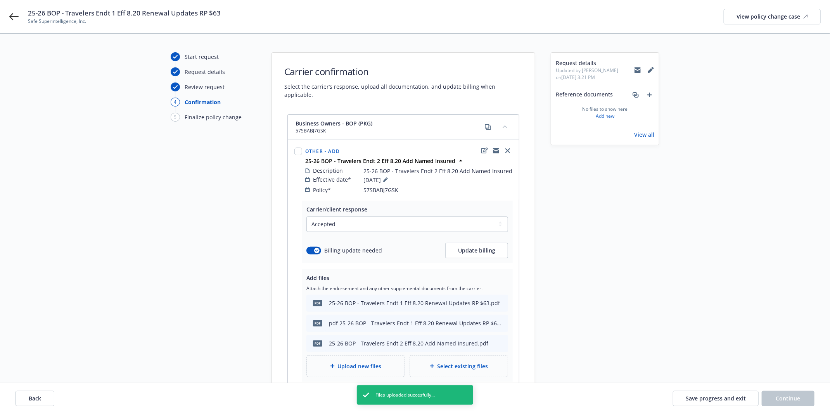
scroll to position [0, 0]
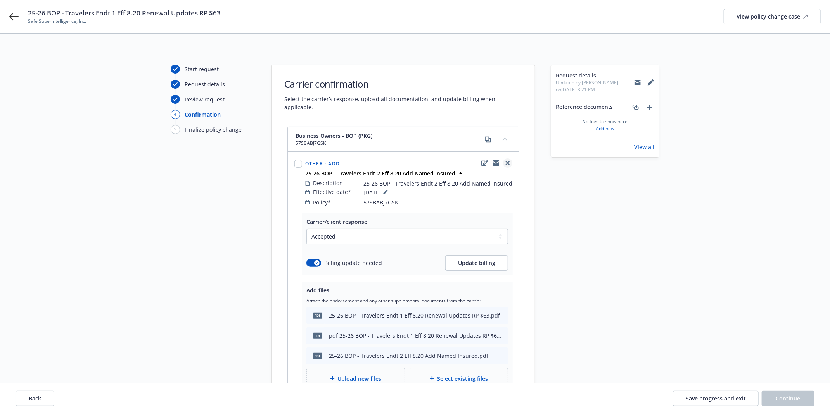
click at [509, 161] on icon "close" at bounding box center [507, 163] width 5 height 5
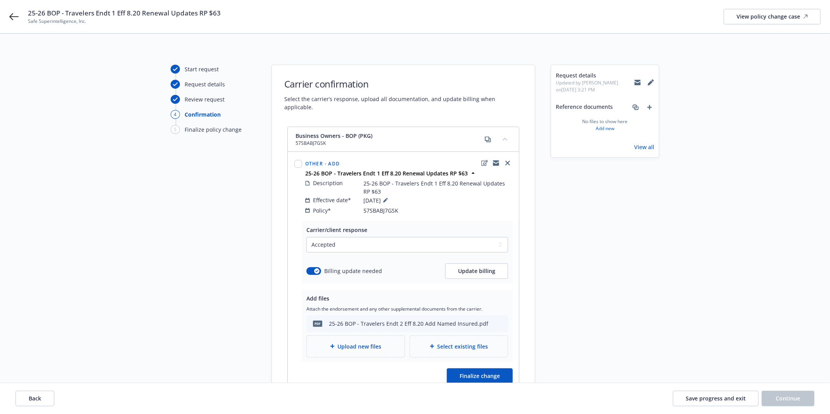
scroll to position [68, 0]
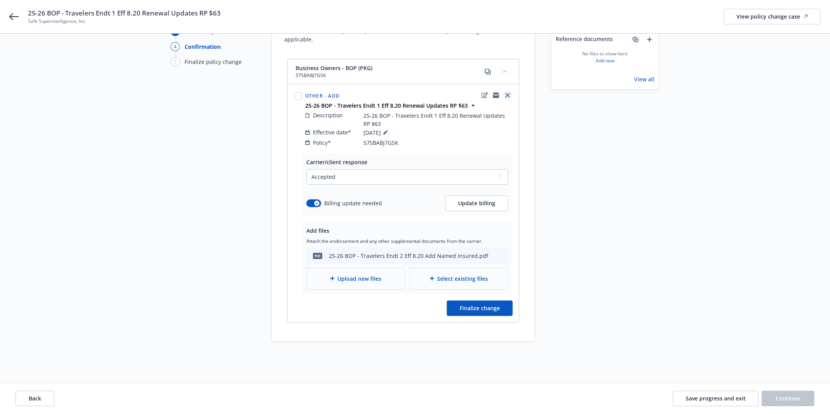
click at [509, 93] on icon "close" at bounding box center [507, 95] width 5 height 5
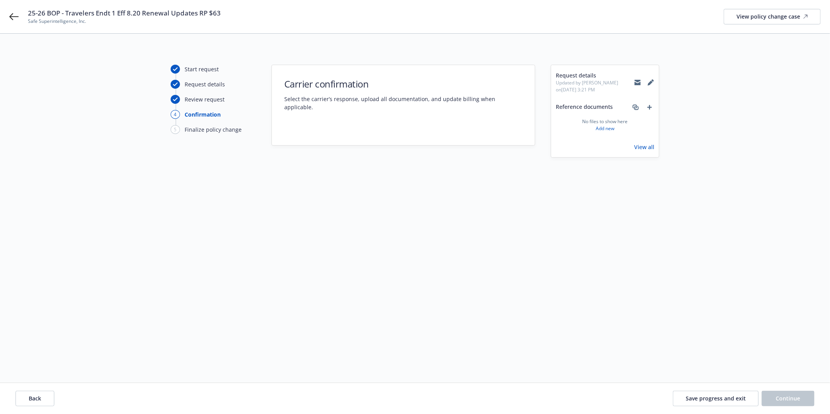
scroll to position [0, 0]
click at [41, 356] on span "Back" at bounding box center [35, 398] width 12 height 7
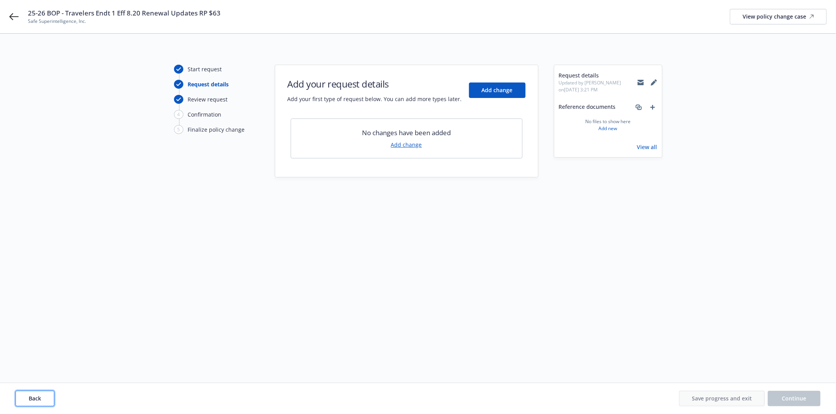
click at [41, 356] on span "Back" at bounding box center [35, 398] width 12 height 7
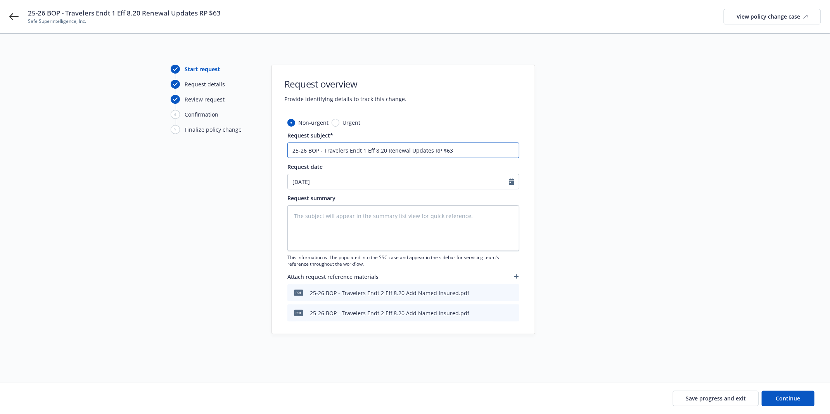
drag, startPoint x: 364, startPoint y: 148, endPoint x: 518, endPoint y: 147, distance: 153.5
click at [516, 147] on input "25-26 BOP - Travelers Endt 1 Eff 8.20 Renewal Updates RP $63" at bounding box center [403, 151] width 232 height 16
type textarea "x"
type input "25-26 BOP - Travelers Endt 1"
type textarea "x"
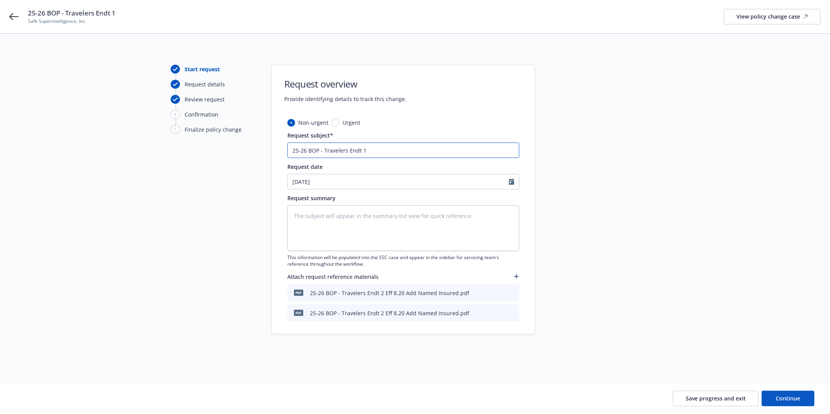
type input "25-26 BOP - Travelers Endt 1"
type textarea "x"
type input "25-26 BOP - Travelers Endt 1"
type textarea "x"
type input "25-26 BOP - Travelers Endt 1 &"
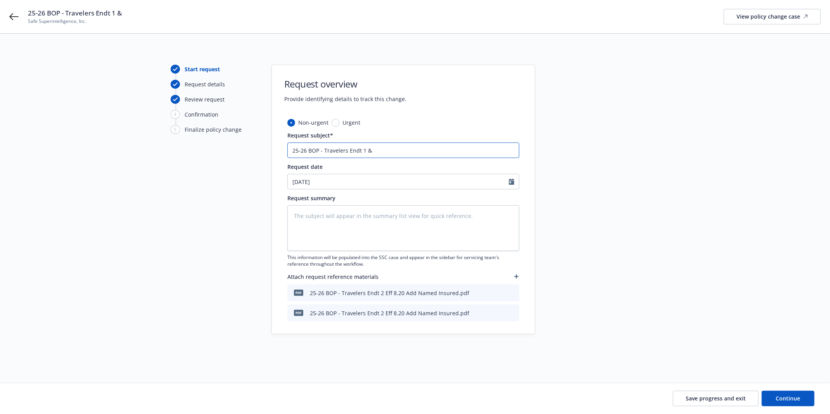
type textarea "x"
type input "25-26 BOP - Travelers Endt 1 &"
type textarea "x"
type input "25-26 BOP - Travelers Endt 1 & 3"
type textarea "x"
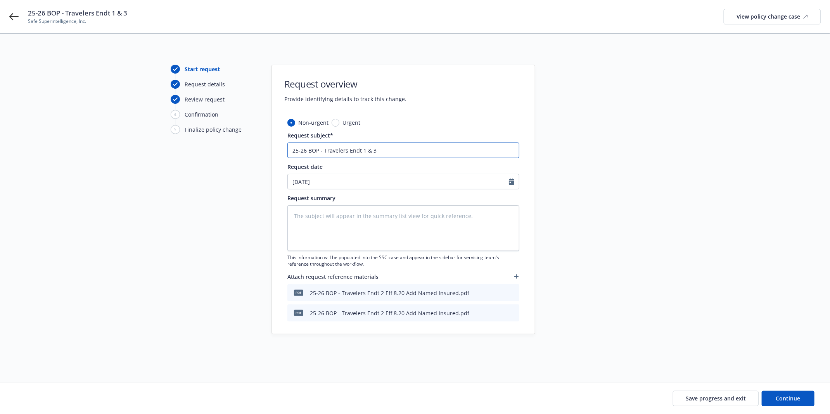
type input "25-26 BOP - Travelers Endt 1 & 3"
type textarea "x"
type input "25-26 BOP - Travelers Endt 1 & 3"
type textarea "x"
type input "25-26 BOP - Travelers Endt 1 &"
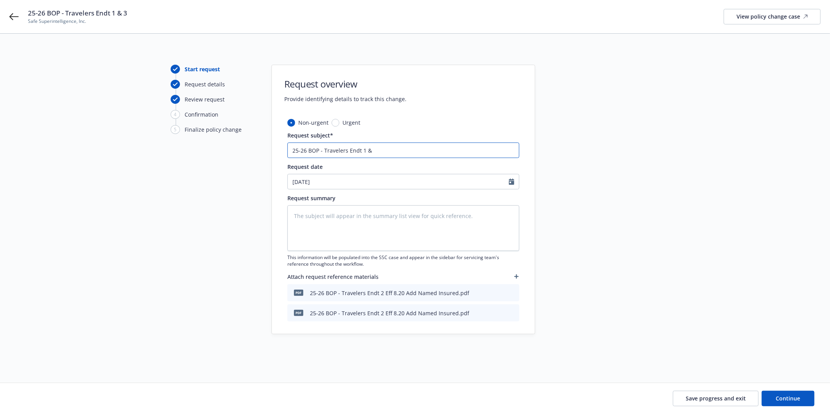
type textarea "x"
type input "25-26 BOP - Travelers Endt 1 & 2"
type textarea "x"
type input "25-26 BOP - Travelers Endt 1 & 2"
click at [513, 292] on icon "archive file" at bounding box center [511, 293] width 5 height 6
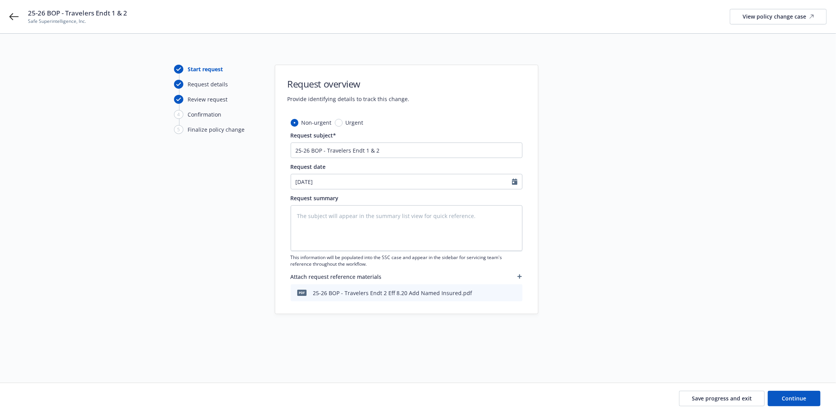
click at [514, 292] on icon "archive file" at bounding box center [515, 293] width 5 height 6
click at [516, 356] on span "Continue" at bounding box center [794, 398] width 24 height 7
type textarea "x"
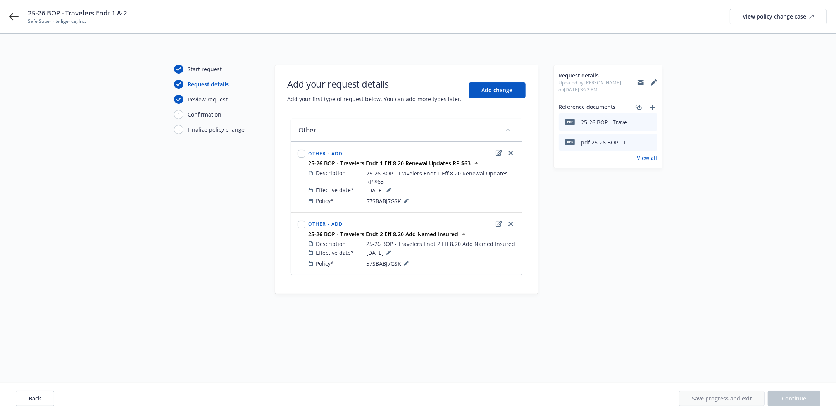
click at [516, 157] on link "View all" at bounding box center [647, 158] width 20 height 8
click at [516, 351] on div "Start request Request details Review request 4 Confirmation 5 Finalize policy c…" at bounding box center [418, 224] width 836 height 381
click at [299, 152] on input "checkbox" at bounding box center [302, 154] width 8 height 8
checkbox input "true"
click at [301, 221] on div at bounding box center [302, 225] width 8 height 8
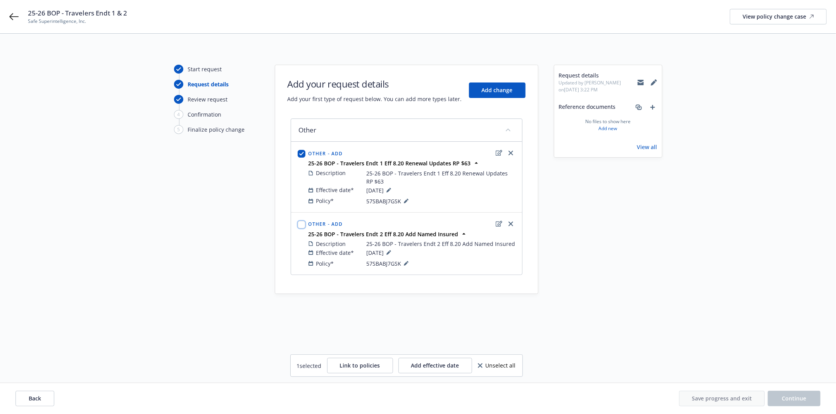
click at [301, 228] on input "checkbox" at bounding box center [302, 225] width 8 height 8
checkbox input "true"
click at [350, 356] on span "Link to policies" at bounding box center [360, 365] width 40 height 7
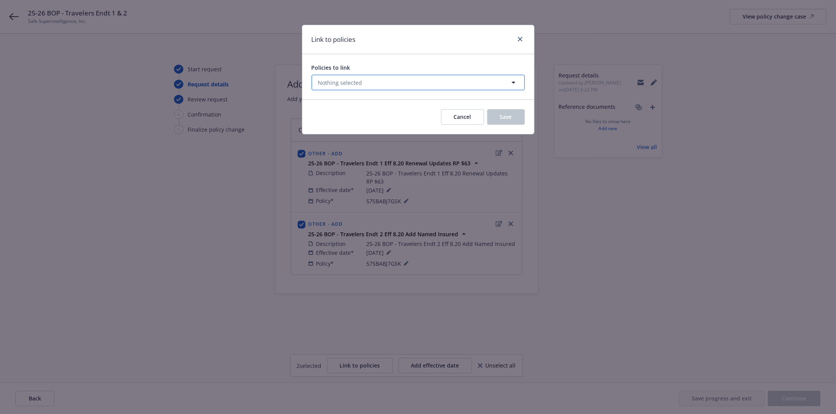
click at [381, 88] on button "Nothing selected" at bounding box center [418, 83] width 213 height 16
select select "ACTIVE"
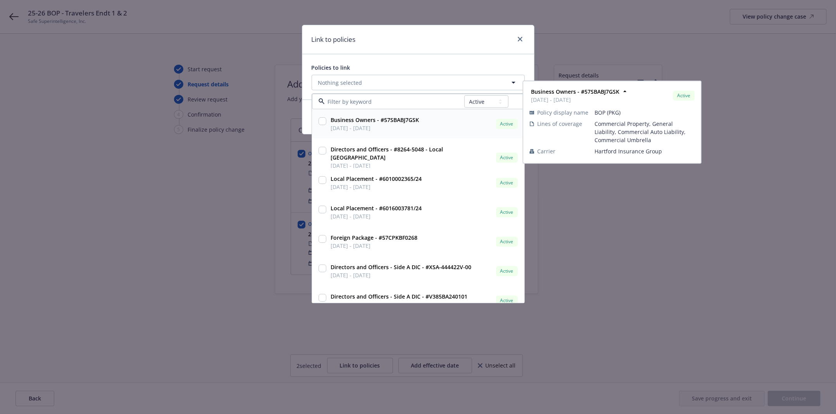
click at [392, 120] on strong "Business Owners - #57SBABJ7GSK" at bounding box center [375, 119] width 88 height 7
checkbox input "true"
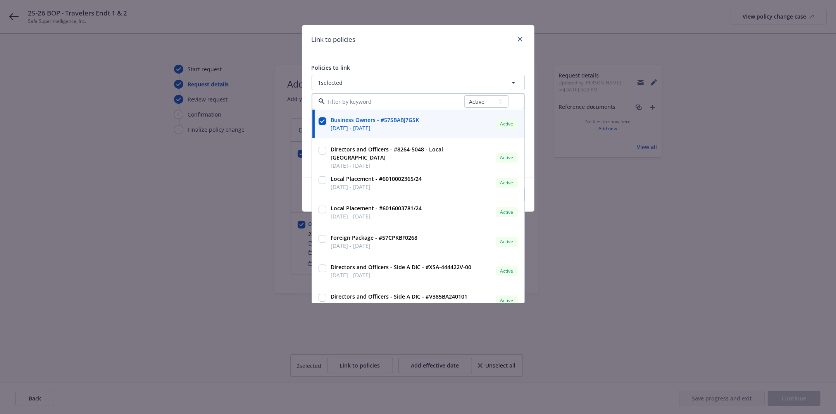
click at [433, 43] on div "Link to policies" at bounding box center [418, 39] width 232 height 29
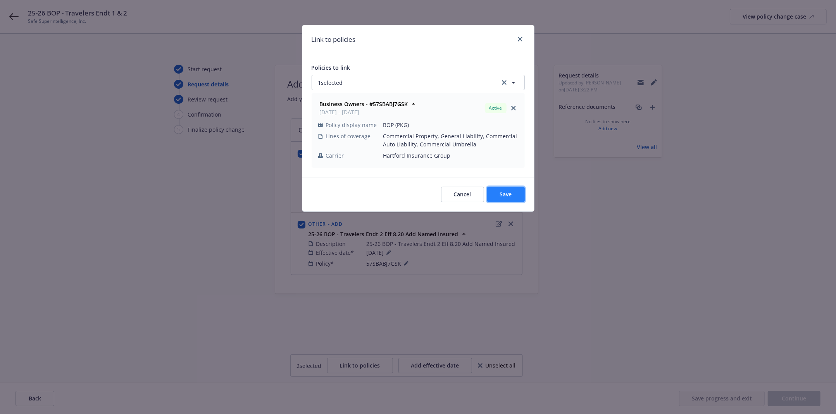
click at [516, 201] on button "Save" at bounding box center [506, 195] width 38 height 16
checkbox input "false"
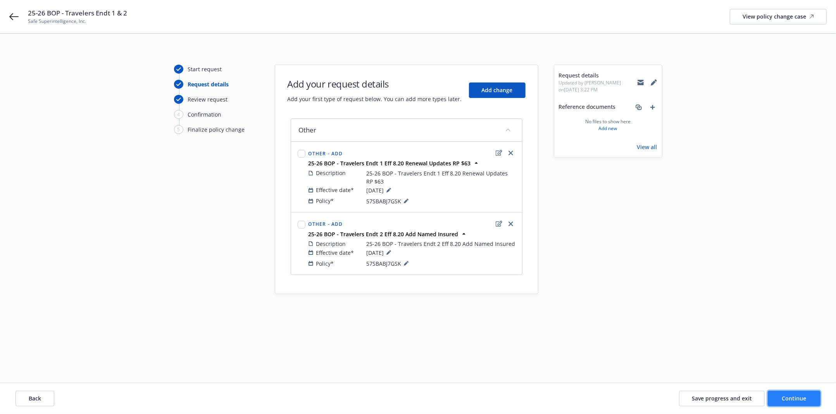
click at [516, 356] on span "Continue" at bounding box center [794, 398] width 24 height 7
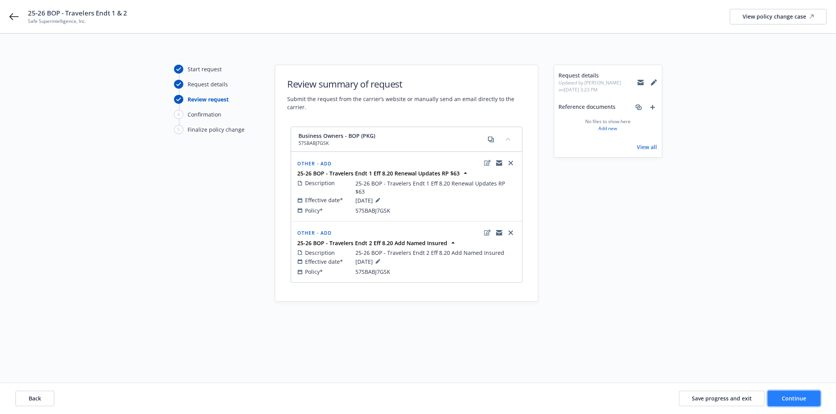
click at [516, 356] on span "Continue" at bounding box center [794, 398] width 24 height 7
select select "ACCEPTED"
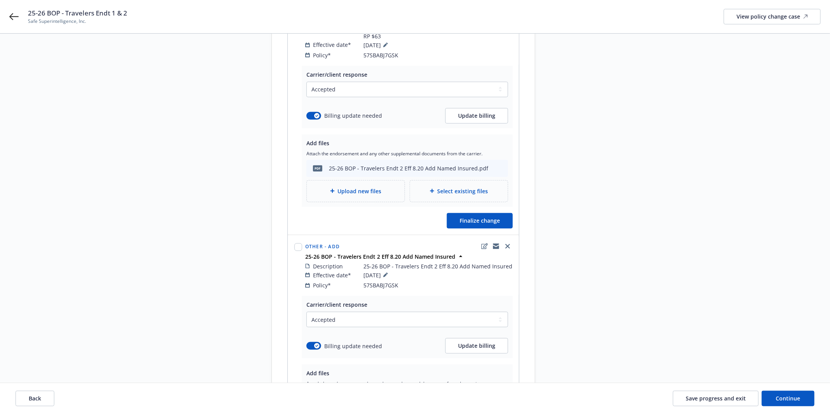
scroll to position [215, 0]
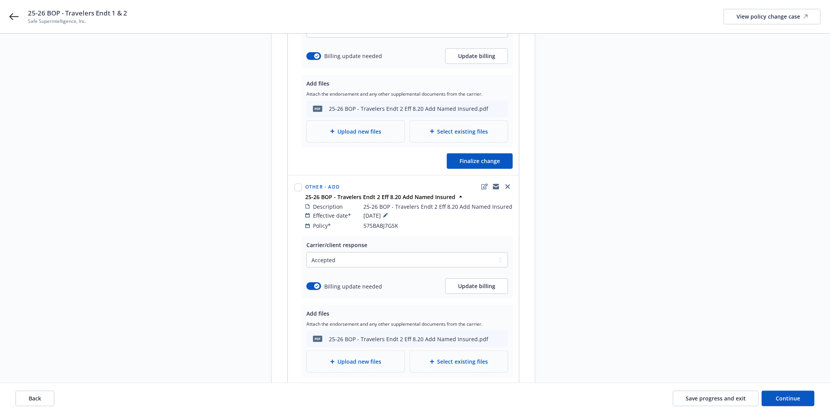
click at [380, 128] on span "Upload new files" at bounding box center [360, 132] width 44 height 8
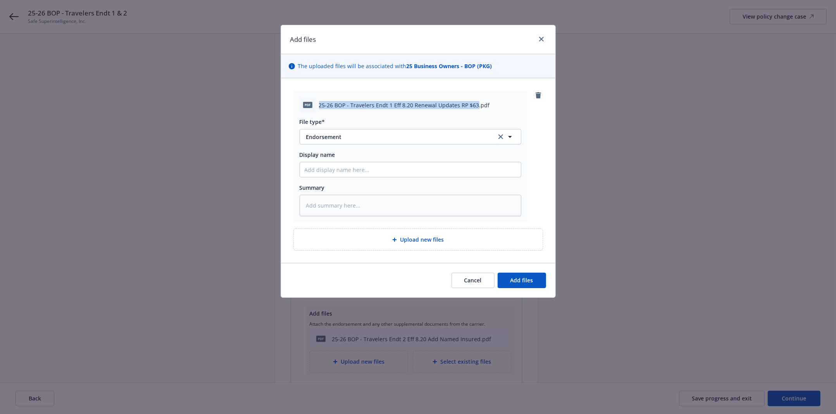
drag, startPoint x: 475, startPoint y: 103, endPoint x: 319, endPoint y: 111, distance: 155.6
click at [319, 111] on div "pdf 25-26 BOP - Travelers Endt 1 Eff 8.20 Renewal Updates RP $63.pdf" at bounding box center [411, 105] width 222 height 16
copy span "25-26 BOP - Travelers Endt 1 Eff 8.20 Renewal Updates RP $63"
click at [352, 167] on input "Display name" at bounding box center [410, 169] width 221 height 15
paste input "25-26 BOP - Travelers Endt 1 Eff 8.20 Renewal Updates RP $63"
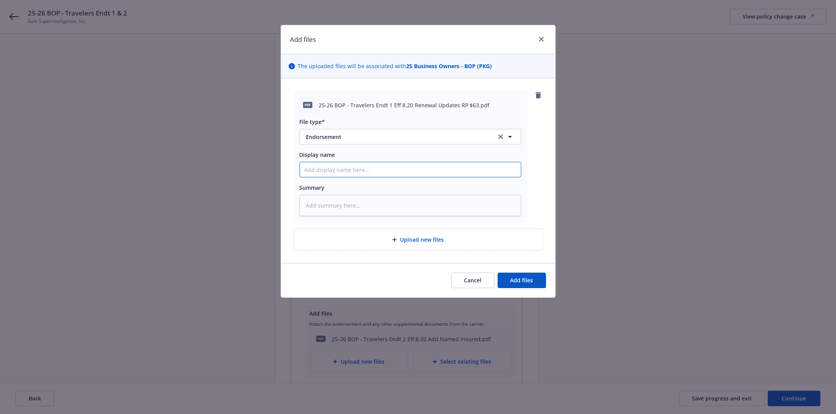
type textarea "x"
type input "25-26 BOP - Travelers Endt 1 Eff 8.20 Renewal Updates RP $63"
click at [507, 283] on button "Add files" at bounding box center [522, 281] width 48 height 16
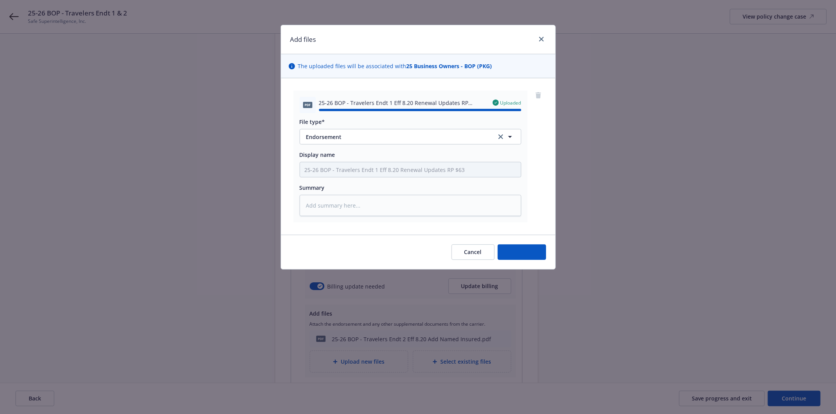
type textarea "x"
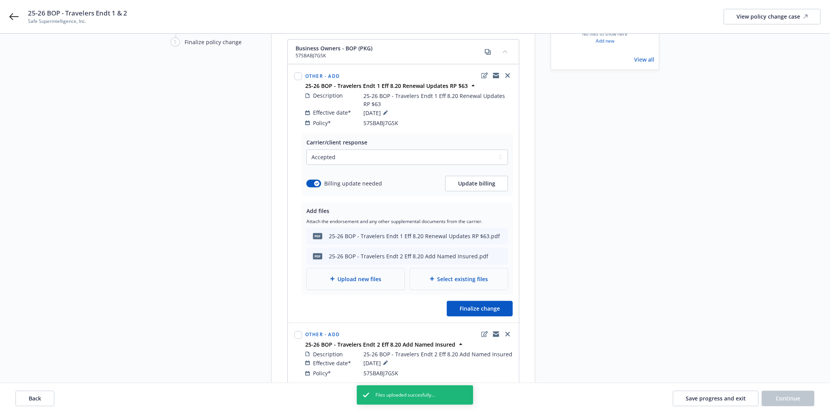
scroll to position [71, 0]
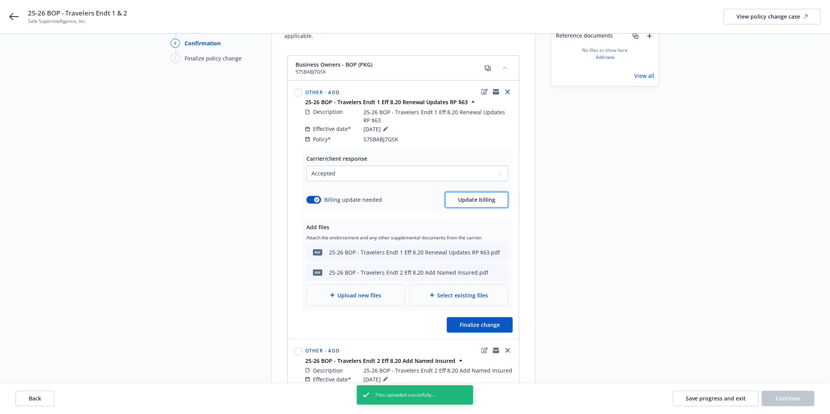
click at [481, 196] on span "Update billing" at bounding box center [476, 199] width 37 height 7
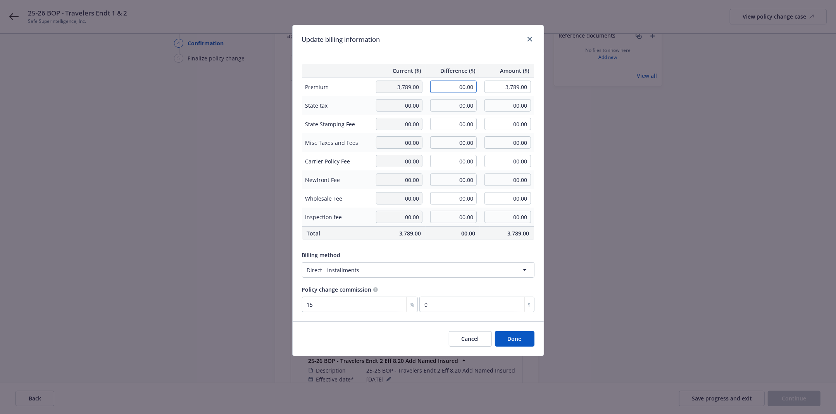
click at [450, 88] on input "00.00" at bounding box center [453, 87] width 47 height 12
type input "63.00"
type input "3,852.00"
type input "9.45"
click at [455, 86] on input "63.00" at bounding box center [453, 87] width 47 height 12
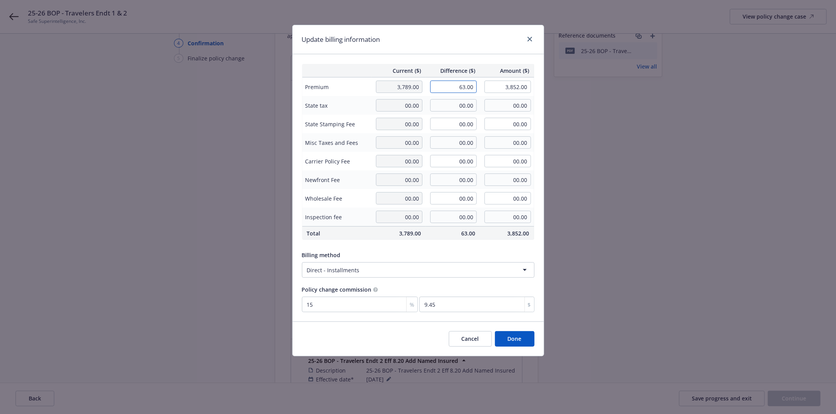
click at [455, 86] on input "63.00" at bounding box center [453, 87] width 47 height 12
type input "-63.00"
type input "3,726.00"
type input "-9.45"
click at [462, 69] on span "Difference ($)" at bounding box center [452, 71] width 45 height 8
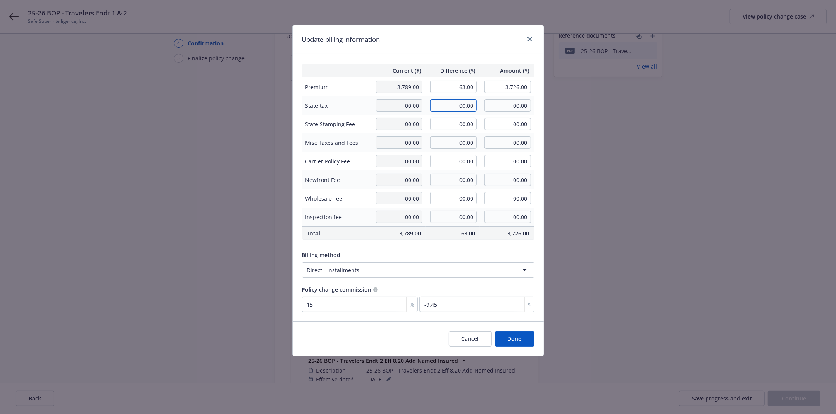
click at [434, 100] on input "00.00" at bounding box center [453, 105] width 47 height 12
click at [416, 50] on div "Update billing information" at bounding box center [418, 39] width 251 height 29
click at [509, 336] on button "Done" at bounding box center [515, 339] width 40 height 16
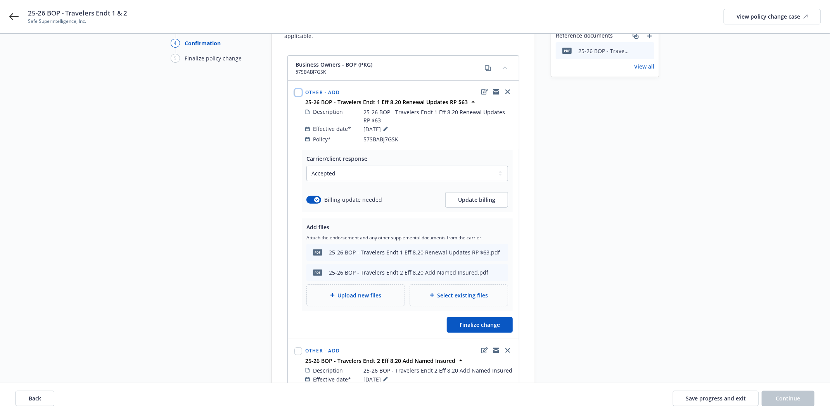
click at [299, 89] on input "checkbox" at bounding box center [298, 93] width 8 height 8
checkbox input "true"
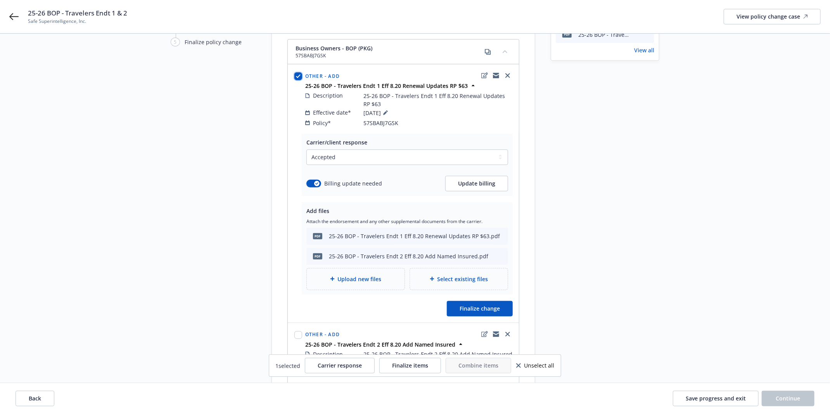
scroll to position [287, 0]
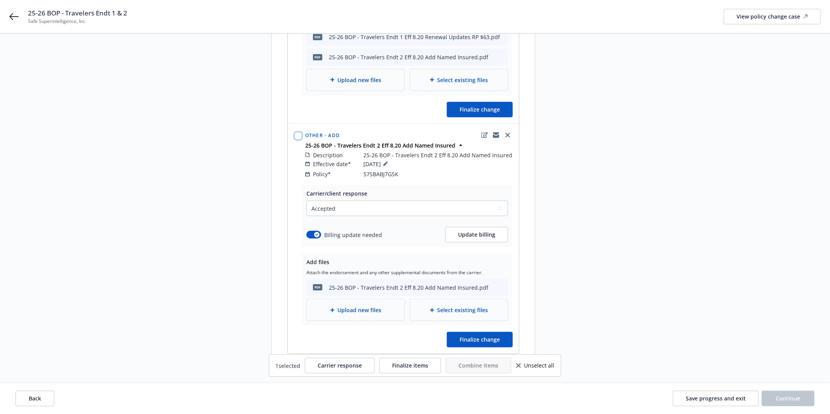
click at [299, 132] on input "checkbox" at bounding box center [298, 136] width 8 height 8
checkbox input "true"
click at [312, 231] on button "button" at bounding box center [313, 235] width 15 height 8
click at [276, 224] on div "Business Owners - BOP (PKG) 57SBABJ7GSK Other - Add 25-26 BOP - Travelers Endt …" at bounding box center [403, 106] width 263 height 533
click at [415, 356] on span "Finalize items" at bounding box center [410, 365] width 36 height 7
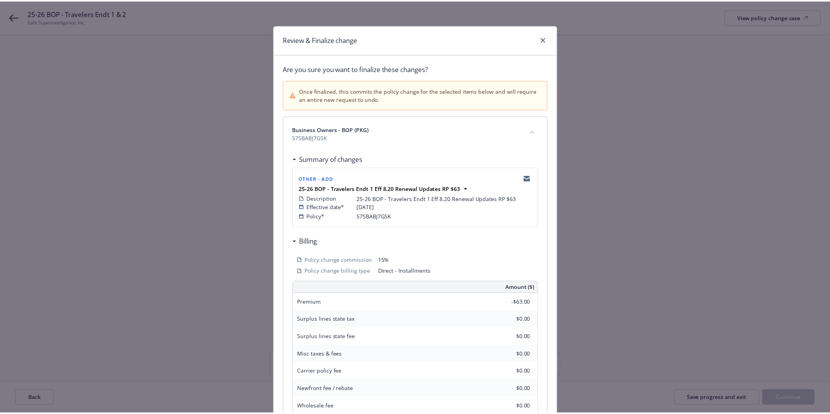
scroll to position [237, 0]
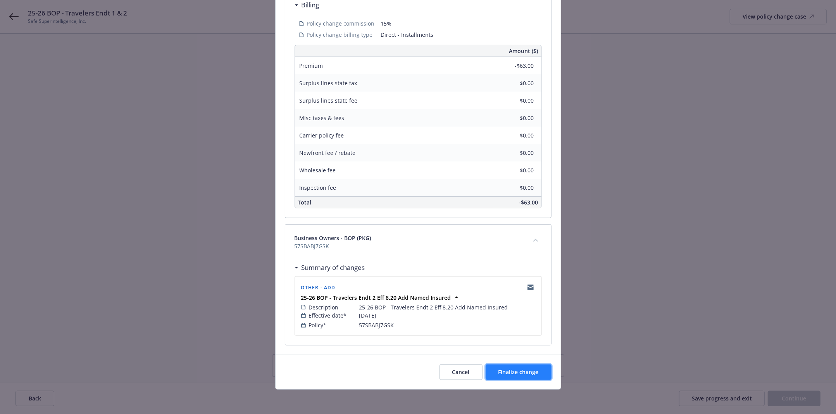
click at [502, 356] on span "Finalize change" at bounding box center [519, 372] width 40 height 7
select select "ACCEPTED"
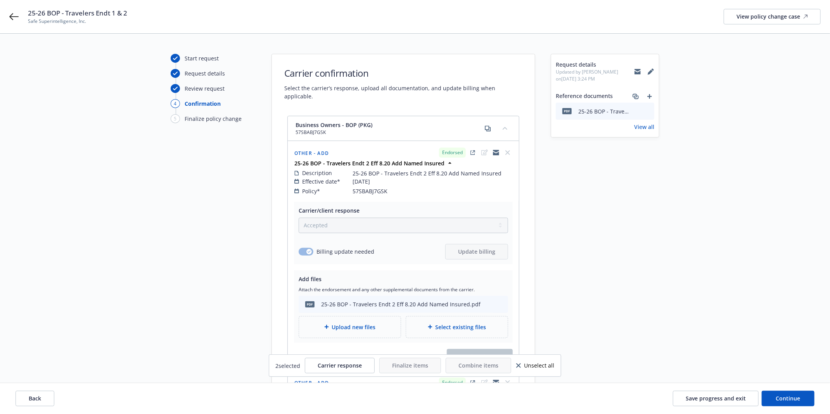
scroll to position [0, 0]
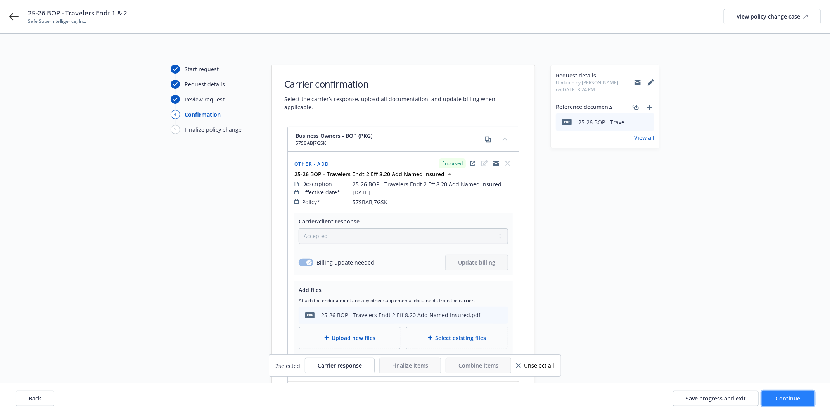
click at [516, 356] on button "Continue" at bounding box center [787, 399] width 53 height 16
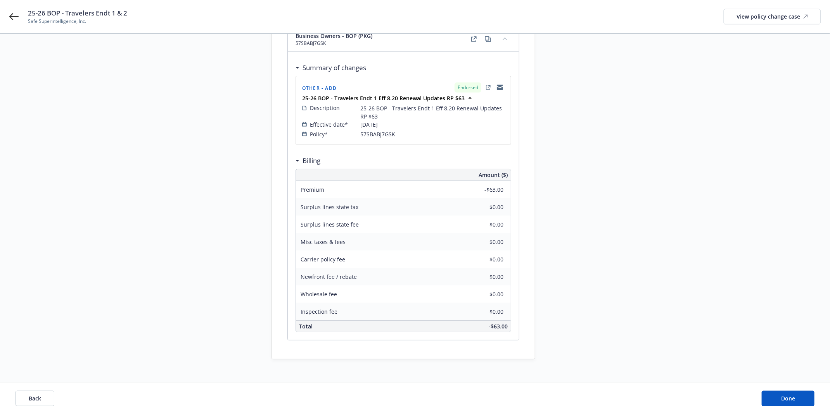
scroll to position [242, 0]
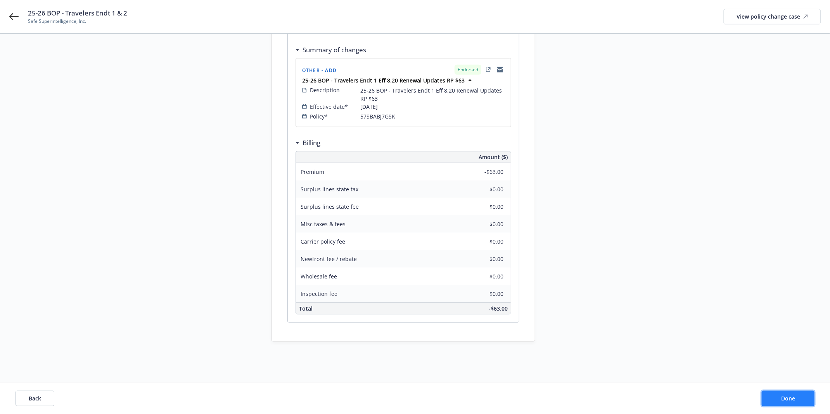
click at [516, 356] on span "Done" at bounding box center [788, 398] width 14 height 7
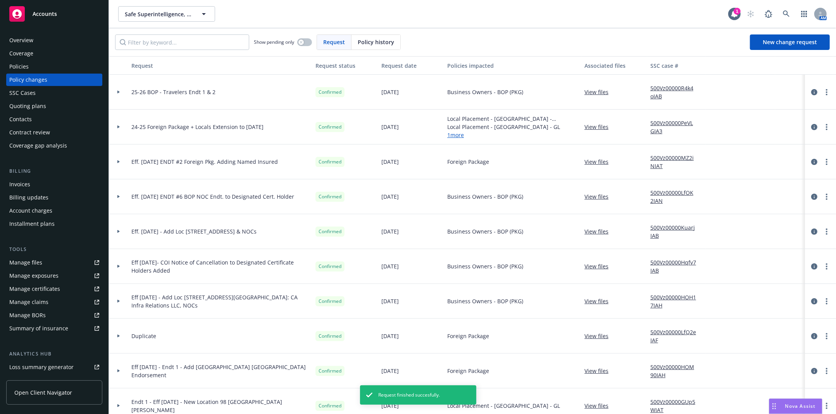
click at [117, 92] on icon at bounding box center [118, 92] width 3 height 3
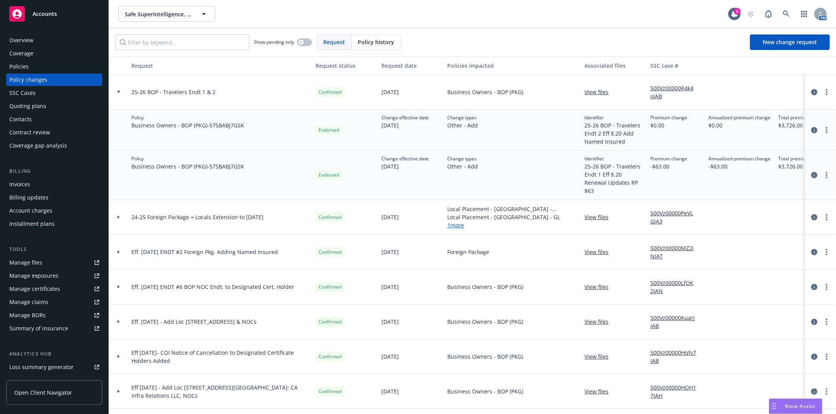
click at [20, 71] on div "Policies" at bounding box center [18, 66] width 19 height 12
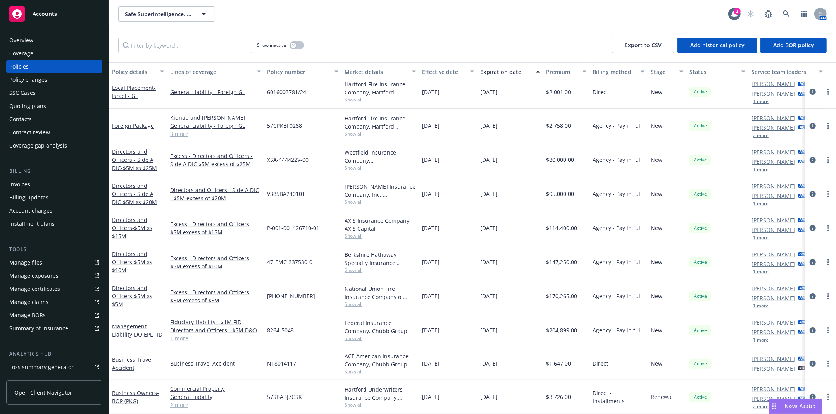
scroll to position [75, 0]
click at [119, 356] on span "- BOP (PKG)" at bounding box center [135, 398] width 47 height 16
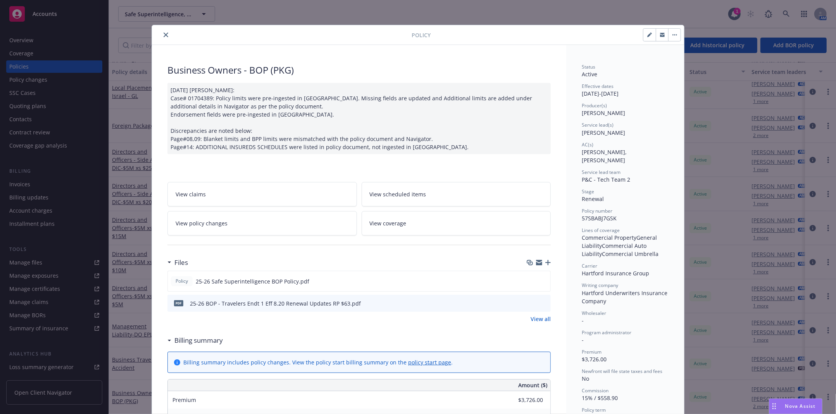
scroll to position [23, 0]
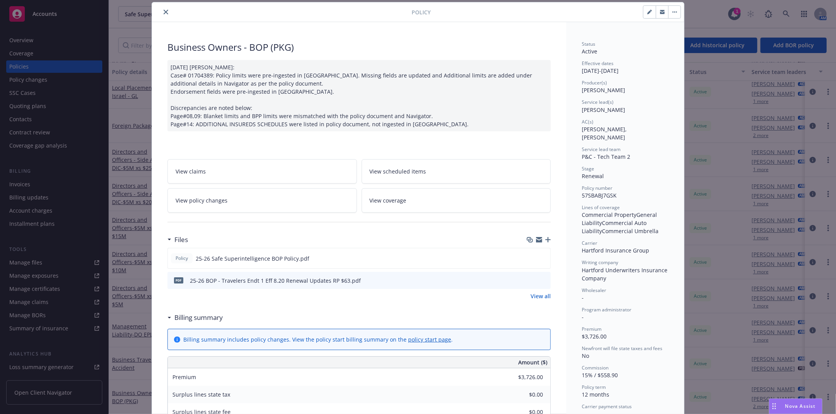
click at [271, 195] on link "View policy changes" at bounding box center [262, 200] width 190 height 24
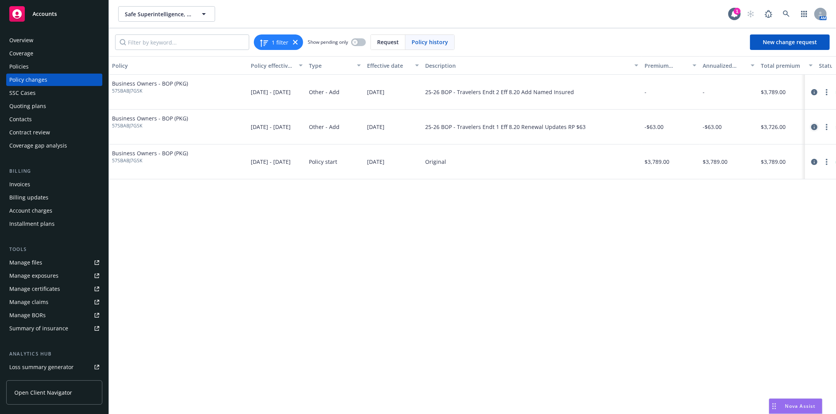
click at [516, 126] on link "circleInformation" at bounding box center [814, 127] width 9 height 9
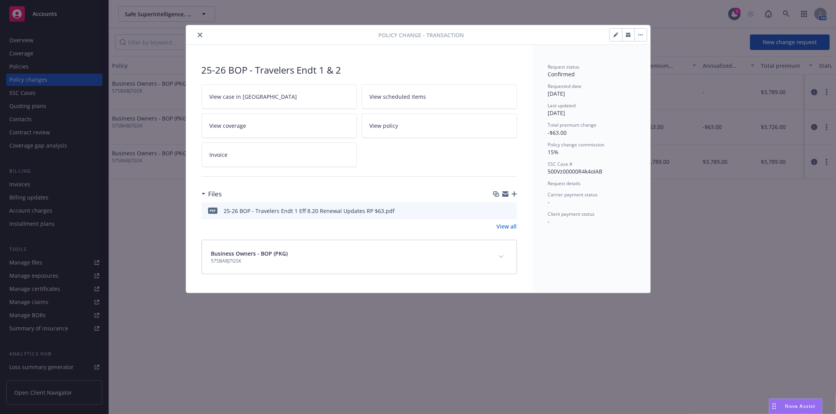
click at [198, 33] on icon "close" at bounding box center [200, 35] width 5 height 5
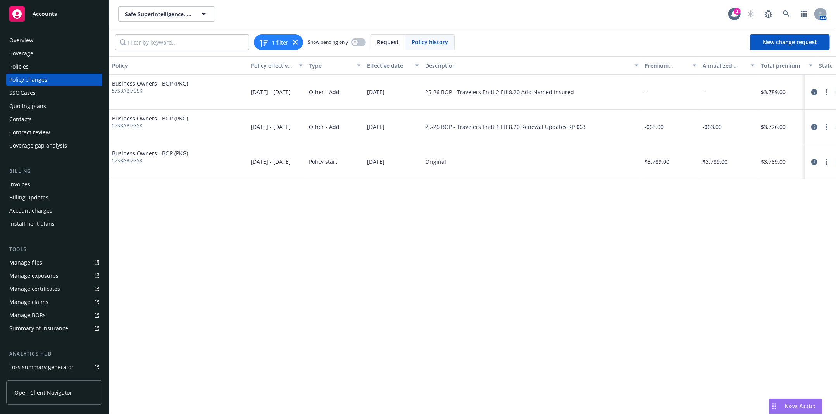
click at [516, 92] on div at bounding box center [820, 92] width 25 height 9
click at [516, 93] on div at bounding box center [820, 92] width 25 height 9
click at [516, 88] on link "circleInformation" at bounding box center [814, 92] width 9 height 9
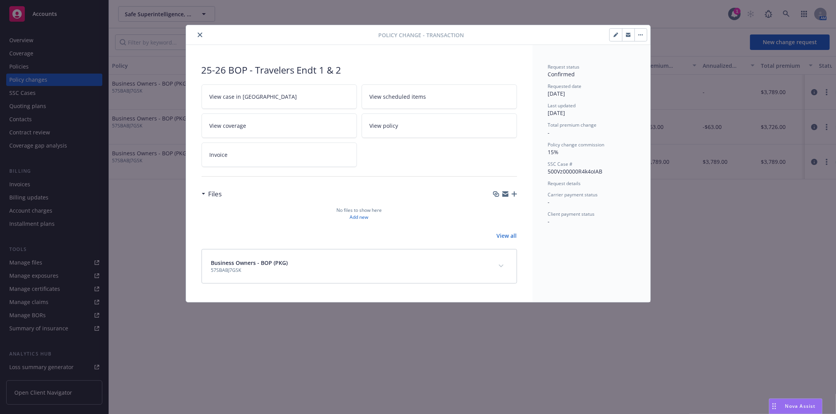
click at [202, 36] on icon "close" at bounding box center [200, 35] width 5 height 5
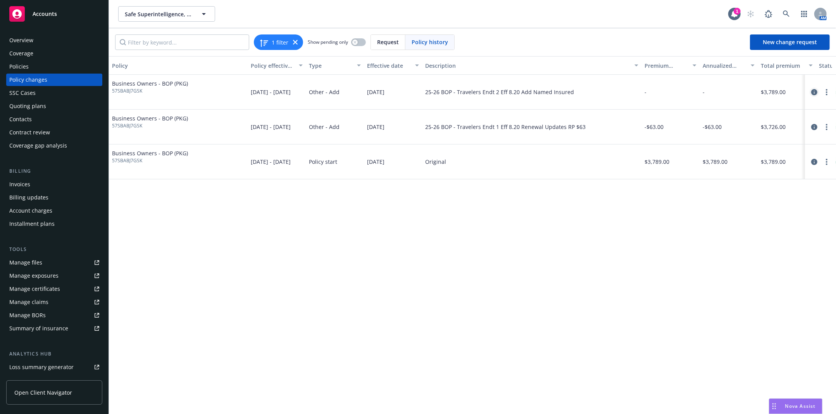
click at [516, 93] on icon "circleInformation" at bounding box center [814, 92] width 6 height 6
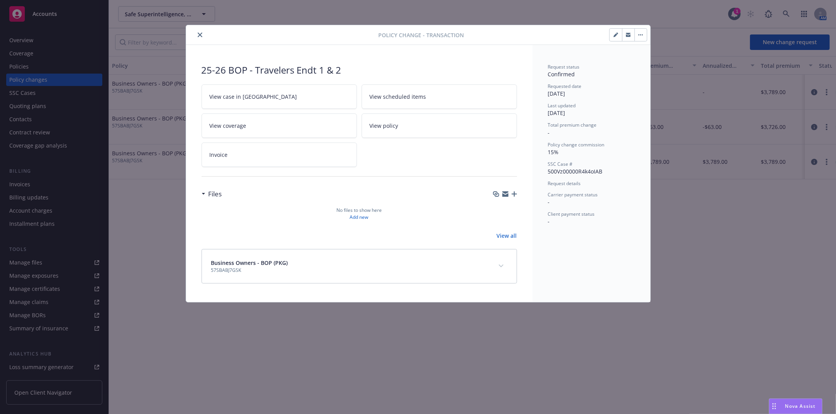
click at [516, 192] on icon "button" at bounding box center [514, 194] width 5 height 5
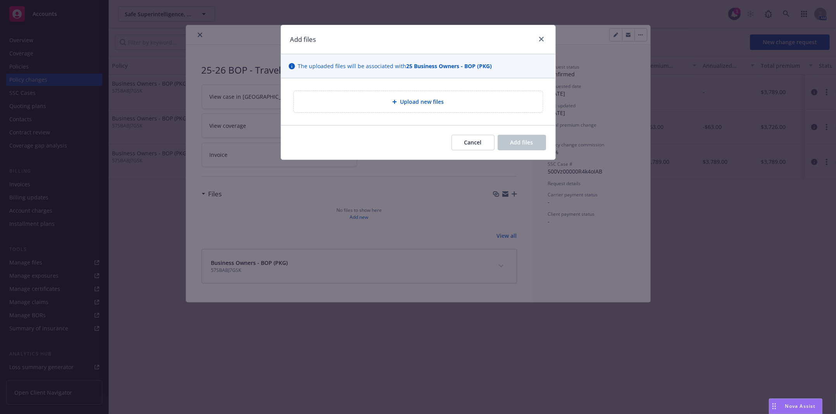
type textarea "x"
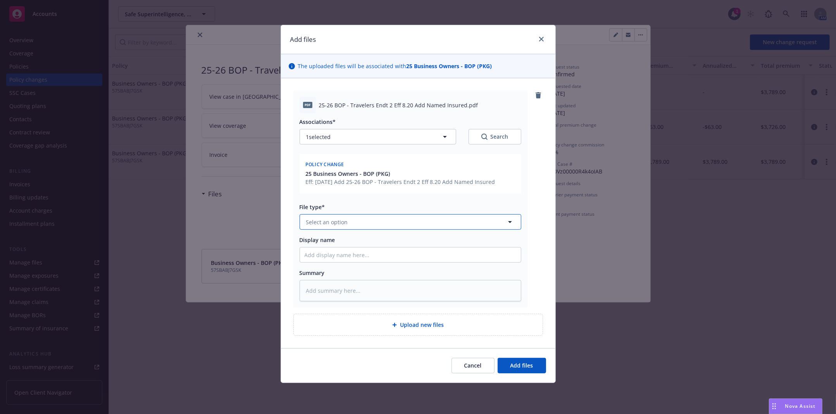
click at [356, 226] on button "Select an option" at bounding box center [411, 222] width 222 height 16
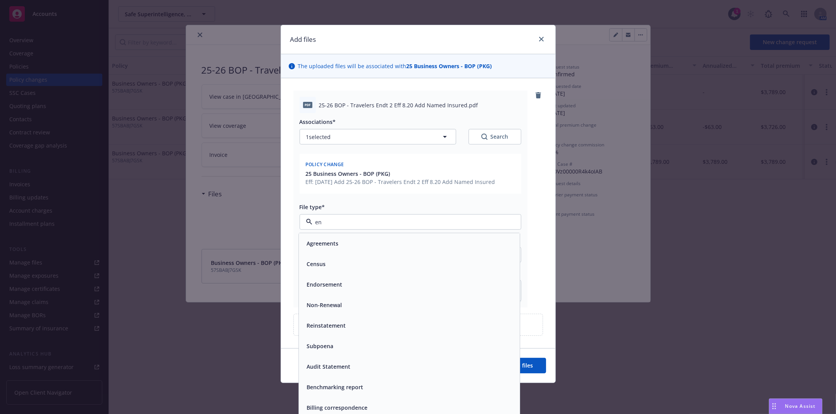
type input "end"
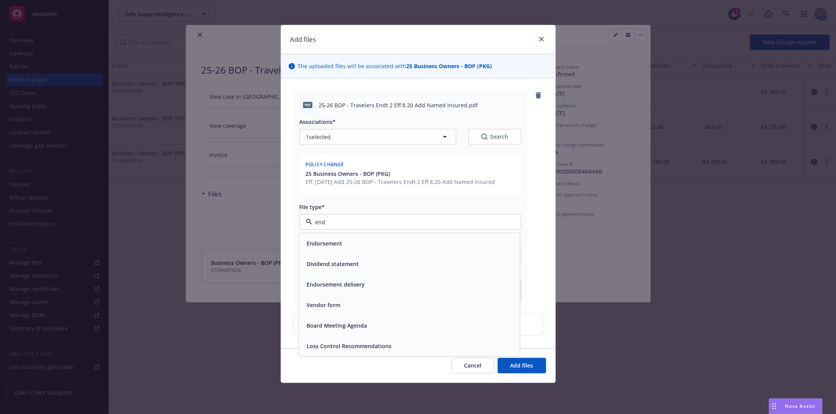
click at [355, 249] on div "Endorsement" at bounding box center [410, 243] width 212 height 11
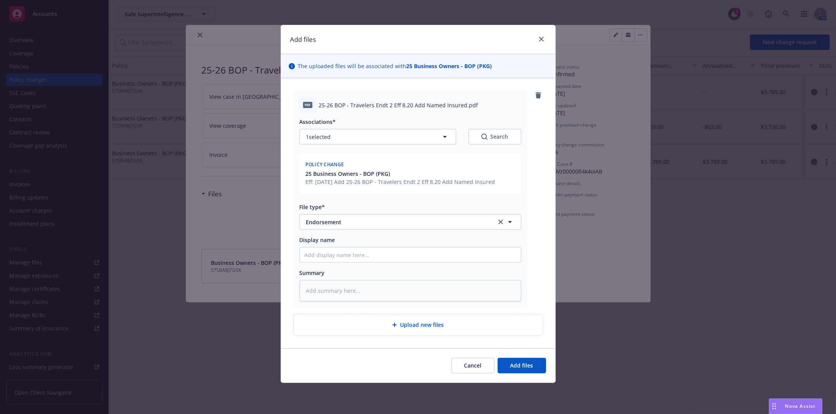
click at [516, 356] on div "Cancel Add files" at bounding box center [418, 366] width 274 height 35
click at [516, 356] on button "Add files" at bounding box center [522, 366] width 48 height 16
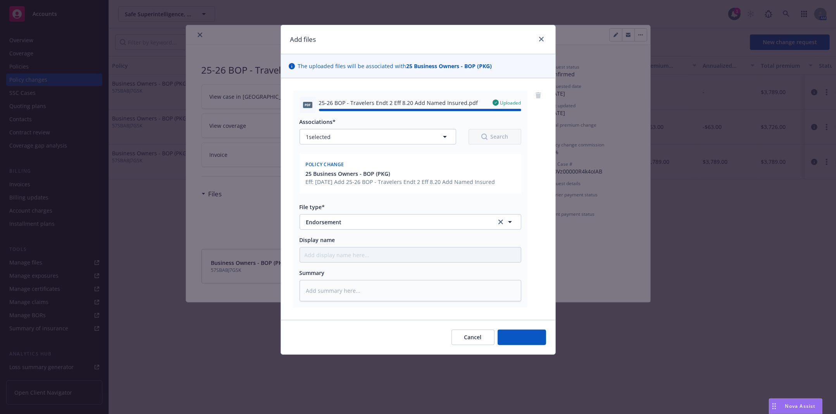
type textarea "x"
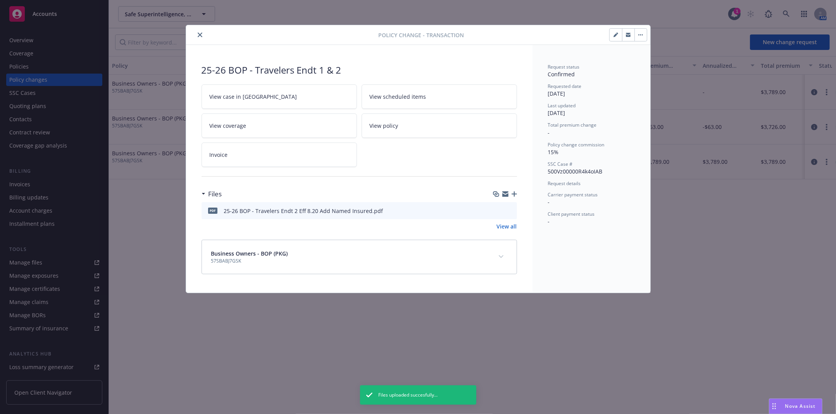
click at [226, 26] on div "Policy change - Transaction" at bounding box center [418, 35] width 464 height 20
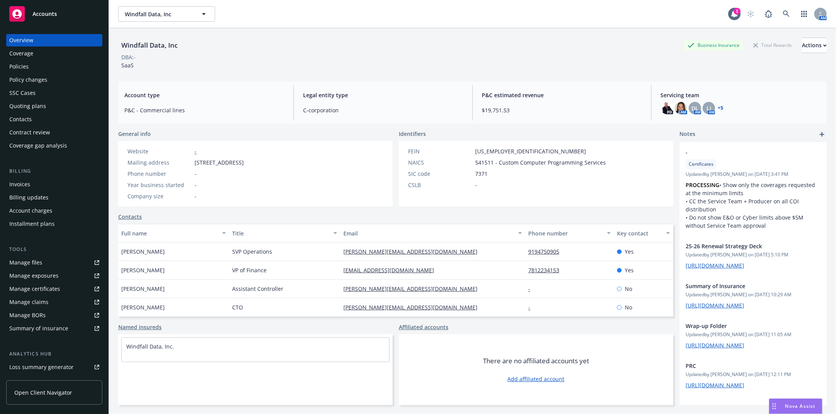
click at [46, 71] on div "Policies" at bounding box center [54, 66] width 90 height 12
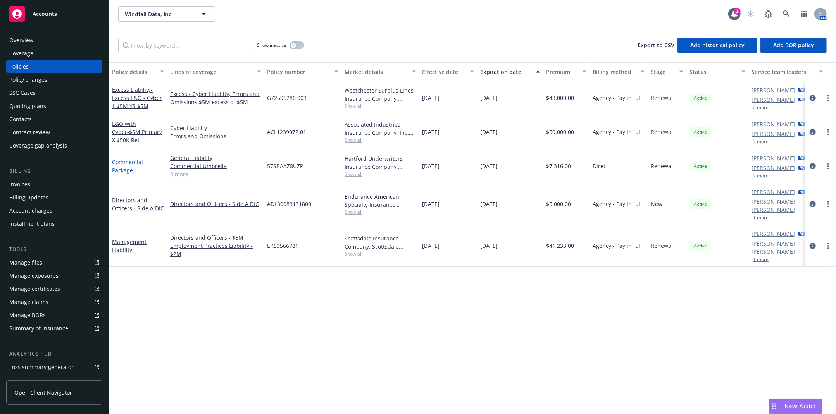
click at [129, 173] on link "Commercial Package" at bounding box center [127, 167] width 31 height 16
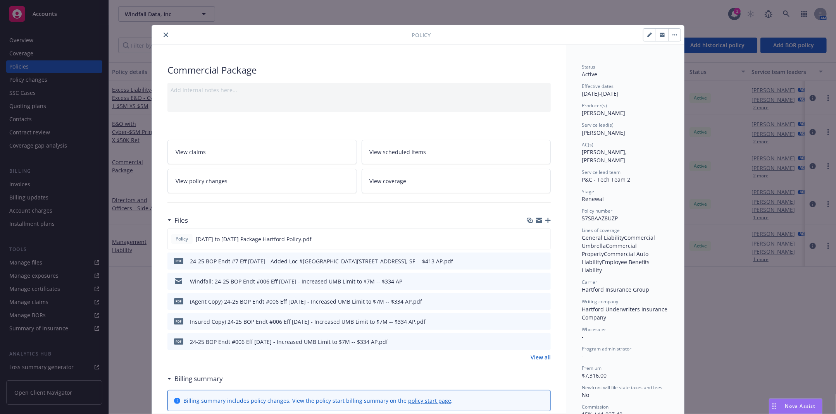
click at [213, 184] on span "View policy changes" at bounding box center [202, 181] width 52 height 8
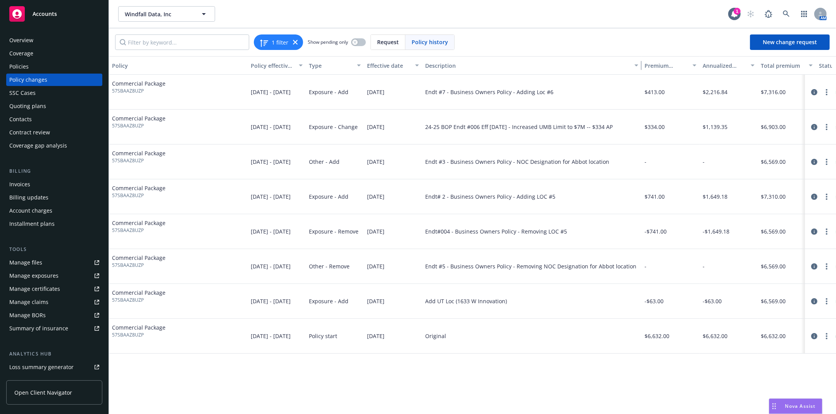
drag, startPoint x: 588, startPoint y: 62, endPoint x: 660, endPoint y: 68, distance: 71.6
click at [660, 68] on div "Policy Policy effective dates Type Effective date Description Premium change An…" at bounding box center [492, 65] width 766 height 19
click at [816, 300] on icon "circleInformation" at bounding box center [814, 302] width 6 height 6
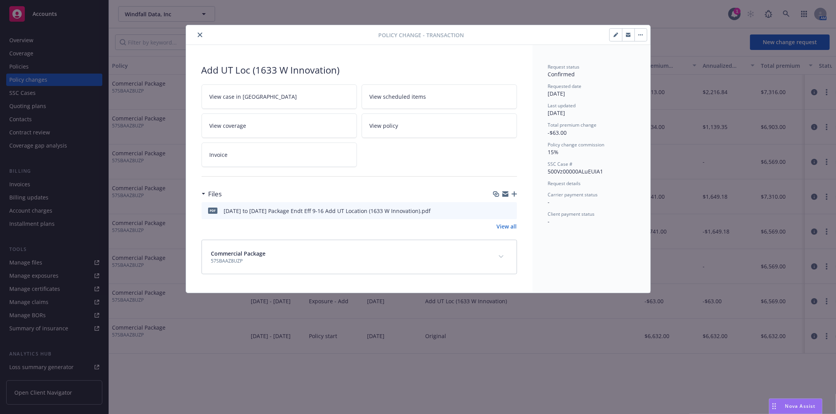
click at [196, 35] on button "close" at bounding box center [199, 34] width 9 height 9
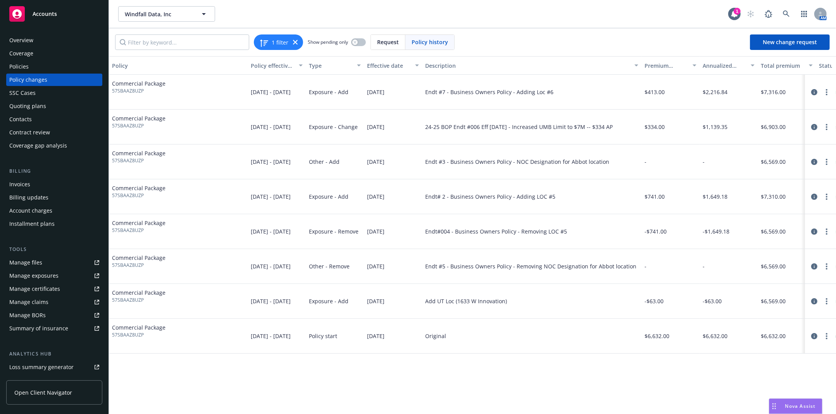
click at [827, 337] on circle "more" at bounding box center [827, 337] width 2 height 2
click at [787, 295] on link "Edit policy change" at bounding box center [769, 296] width 133 height 16
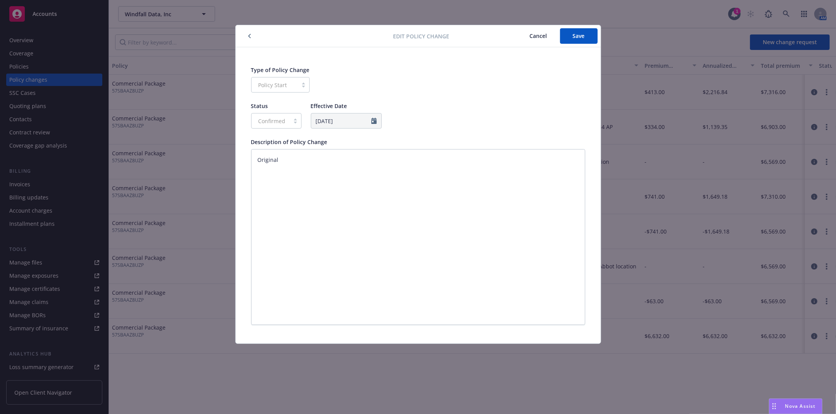
click at [538, 39] on span "Cancel" at bounding box center [538, 35] width 17 height 7
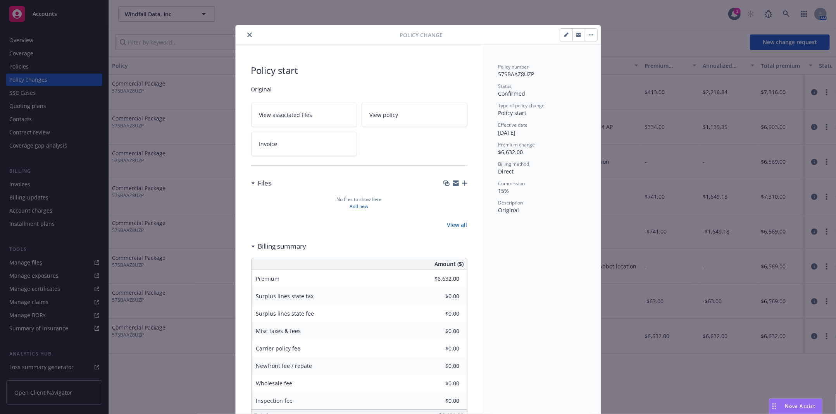
click at [245, 32] on button "close" at bounding box center [249, 34] width 9 height 9
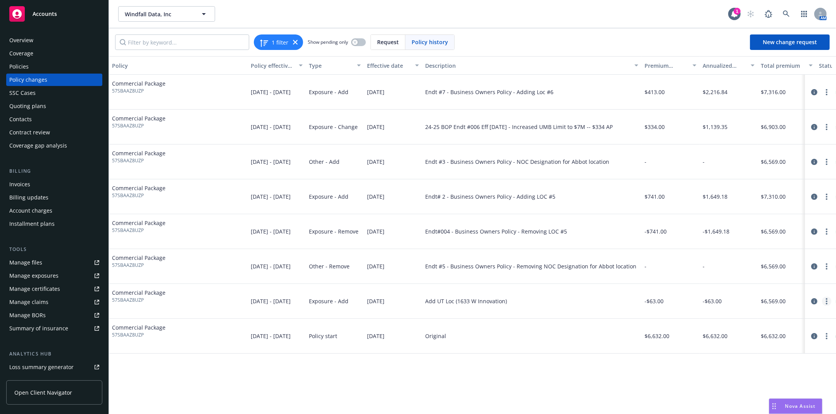
click at [826, 301] on icon "more" at bounding box center [827, 302] width 2 height 6
click at [827, 265] on icon "more" at bounding box center [827, 267] width 2 height 6
click at [138, 262] on span "57SBAAZ8UZP" at bounding box center [138, 265] width 53 height 7
click at [816, 304] on icon "circleInformation" at bounding box center [814, 302] width 6 height 6
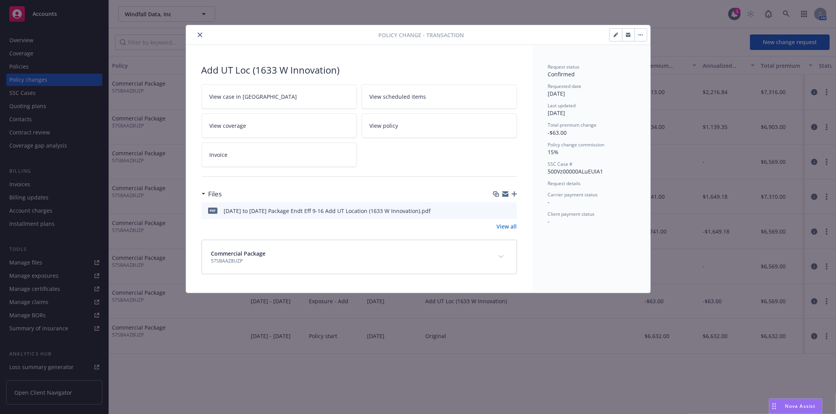
click at [640, 36] on button "button" at bounding box center [641, 35] width 12 height 12
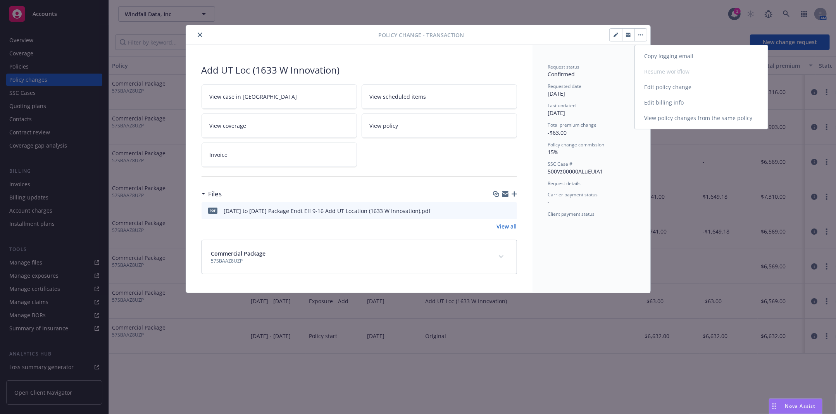
click at [708, 89] on link "Edit policy change" at bounding box center [701, 87] width 133 height 16
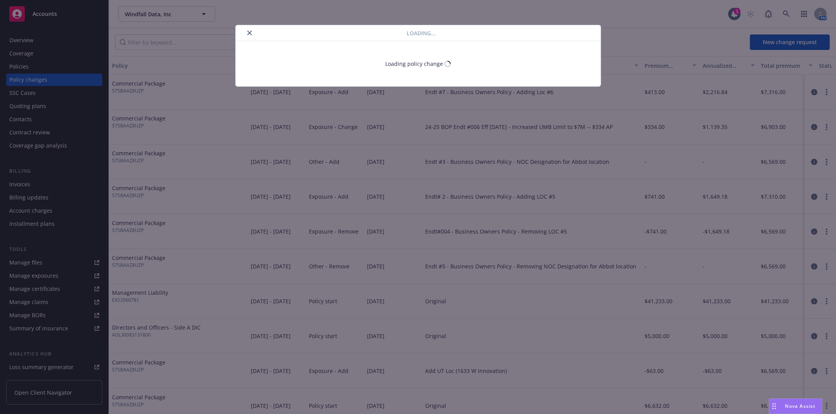
type textarea "x"
select select "ACCEPTED"
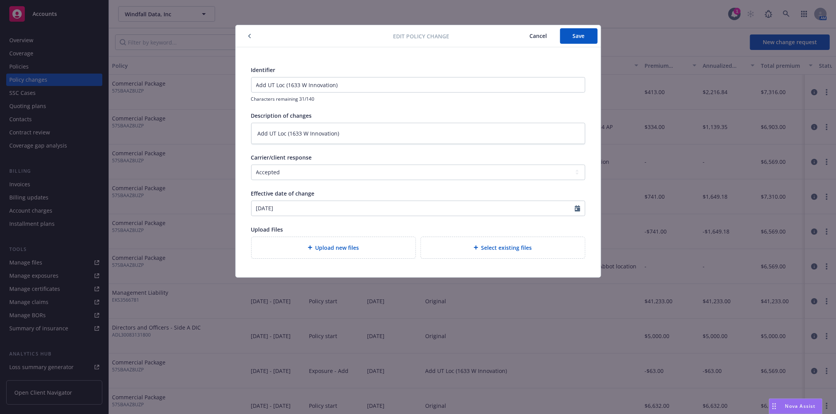
type textarea "x"
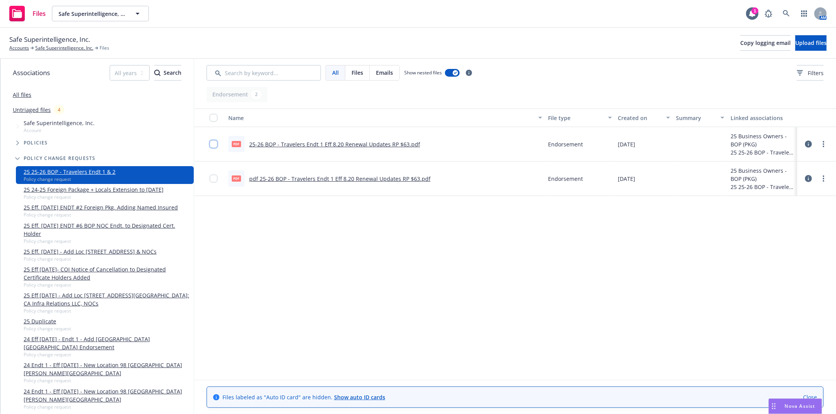
click at [212, 144] on input "checkbox" at bounding box center [214, 144] width 8 height 8
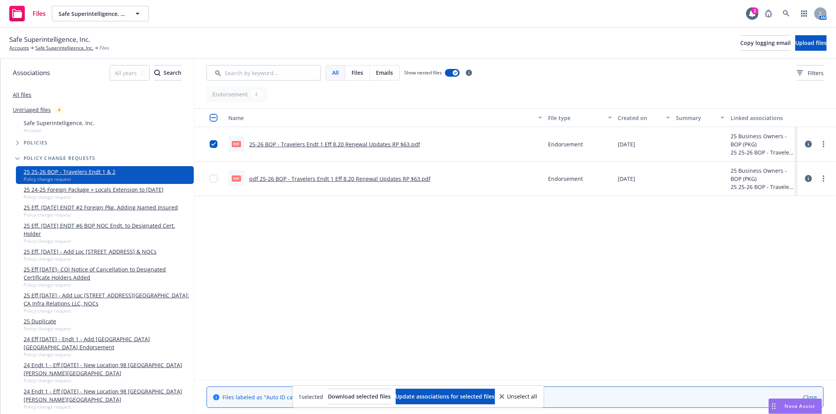
click at [211, 172] on div at bounding box center [216, 178] width 12 height 25
click at [211, 178] on input "checkbox" at bounding box center [214, 179] width 8 height 8
click at [828, 141] on div at bounding box center [816, 144] width 23 height 16
click at [825, 145] on link "more" at bounding box center [823, 144] width 9 height 9
click at [808, 165] on link "Archive" at bounding box center [789, 160] width 77 height 16
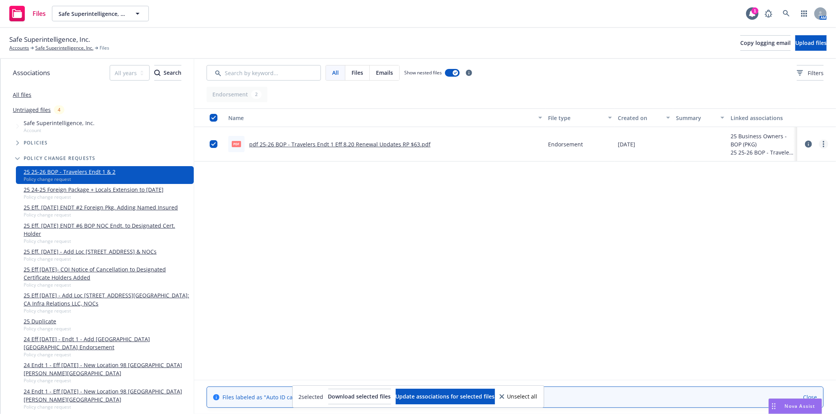
drag, startPoint x: 816, startPoint y: 141, endPoint x: 825, endPoint y: 144, distance: 9.0
click at [819, 141] on div at bounding box center [816, 144] width 23 height 16
click at [825, 144] on link "more" at bounding box center [823, 144] width 9 height 9
click at [789, 166] on link "Archive" at bounding box center [789, 160] width 77 height 16
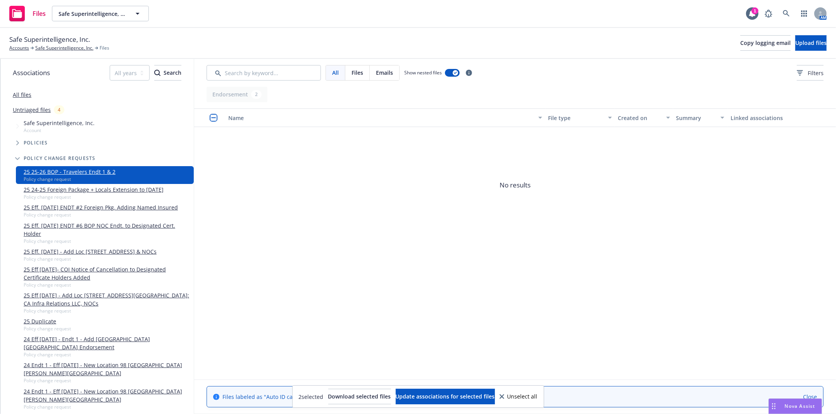
click at [77, 52] on div "Safe Superintelligence, Inc. Accounts Safe Superintelligence, Inc. Files Copy l…" at bounding box center [418, 43] width 836 height 31
click at [77, 48] on link "Safe Superintelligence, Inc." at bounding box center [64, 48] width 58 height 7
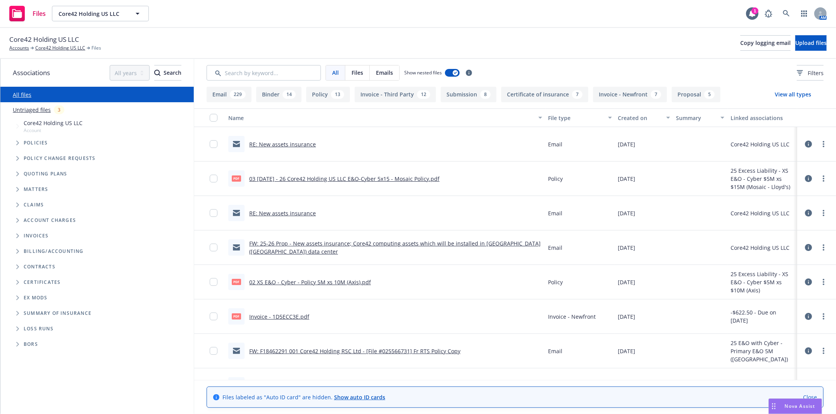
click at [321, 97] on button "Policy 13" at bounding box center [328, 95] width 44 height 16
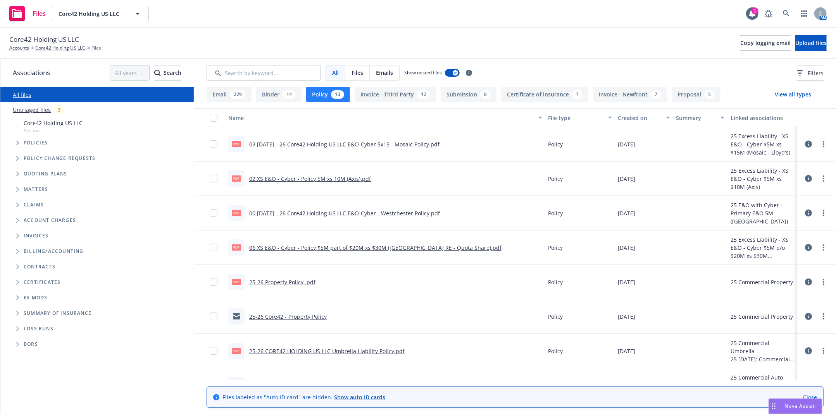
drag, startPoint x: 378, startPoint y: 45, endPoint x: 538, endPoint y: 33, distance: 160.9
click at [378, 45] on div "Core42 Holding US LLC Accounts Core42 Holding US LLC Files Copy logging email U…" at bounding box center [418, 43] width 818 height 17
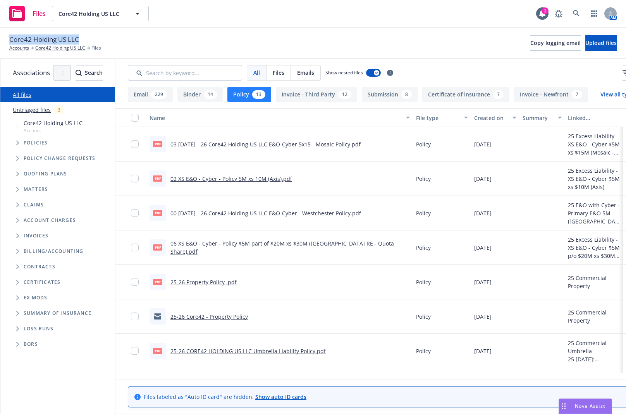
drag, startPoint x: 80, startPoint y: 36, endPoint x: 7, endPoint y: 35, distance: 72.9
click at [7, 35] on div "Core42 Holding US LLC Accounts Core42 Holding US LLC Files Copy logging email U…" at bounding box center [313, 43] width 626 height 31
copy span "Core42 Holding US LLC"
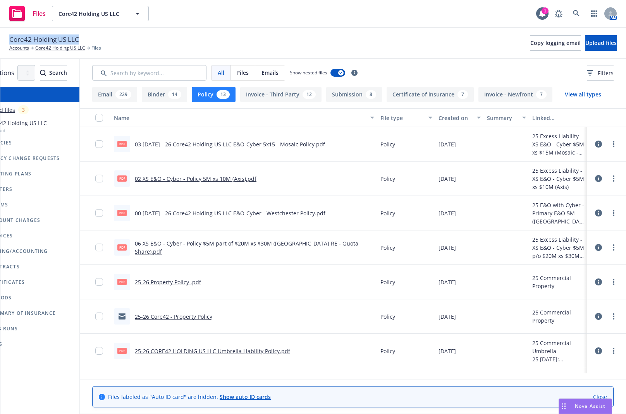
scroll to position [0, 74]
click at [595, 249] on icon at bounding box center [598, 247] width 7 height 7
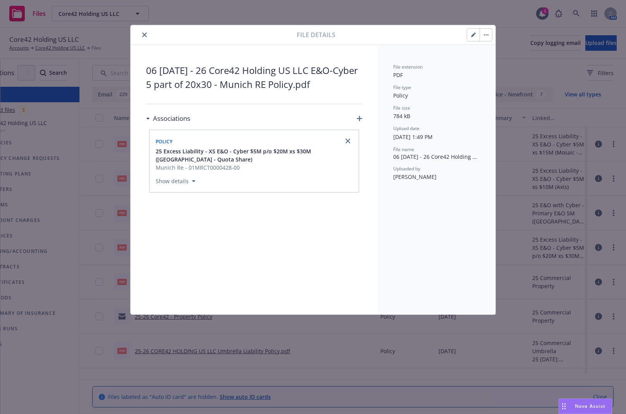
click at [228, 80] on span "06 [DATE] - 26 Core42 Holding US LLC E&O-Cyber 5 part of 20x30 - Munich RE Poli…" at bounding box center [254, 78] width 216 height 28
click at [471, 35] on button "button" at bounding box center [474, 35] width 12 height 12
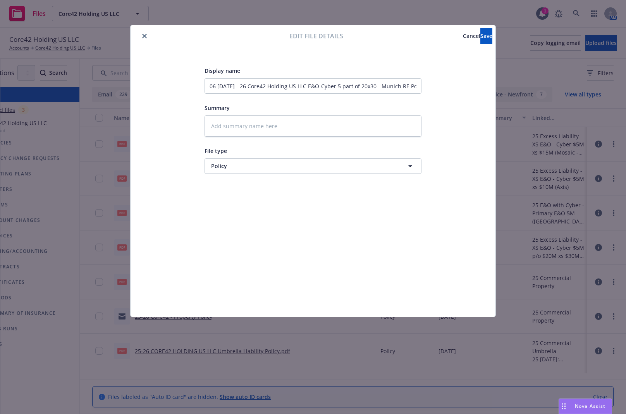
click at [463, 36] on span "Cancel" at bounding box center [471, 35] width 17 height 7
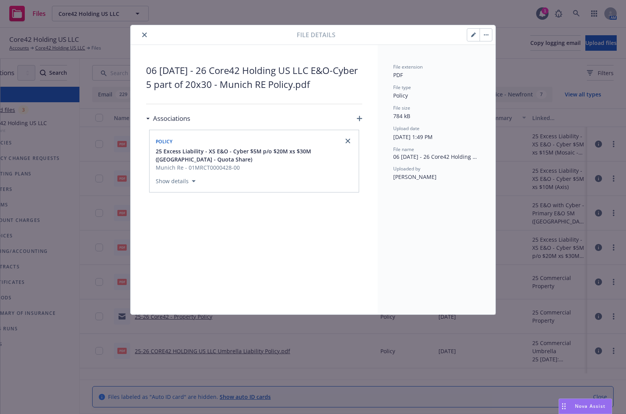
click at [141, 34] on button "close" at bounding box center [144, 34] width 9 height 9
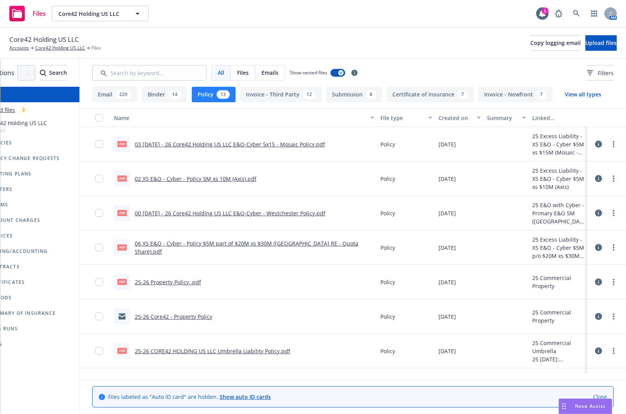
click at [95, 250] on div at bounding box center [101, 247] width 12 height 25
click at [95, 242] on div at bounding box center [101, 247] width 12 height 25
click at [95, 213] on input "checkbox" at bounding box center [99, 213] width 8 height 8
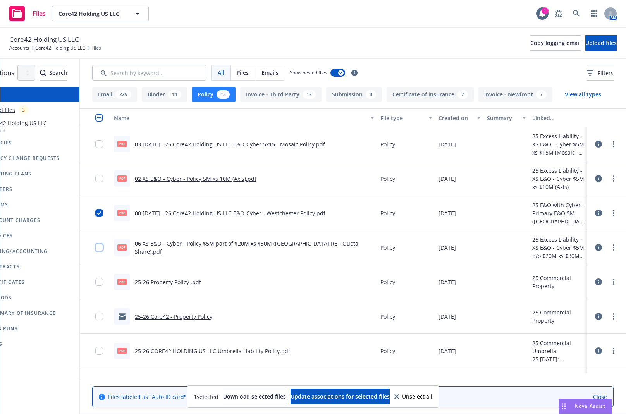
click at [95, 250] on input "checkbox" at bounding box center [99, 248] width 8 height 8
click at [96, 179] on input "checkbox" at bounding box center [99, 179] width 8 height 8
click at [95, 144] on input "checkbox" at bounding box center [99, 144] width 8 height 8
click at [249, 394] on span "Download selected files" at bounding box center [254, 396] width 63 height 7
click at [282, 27] on div "Files Core42 Holding US LLC Core42 Holding US LLC 1 AM" at bounding box center [313, 14] width 626 height 28
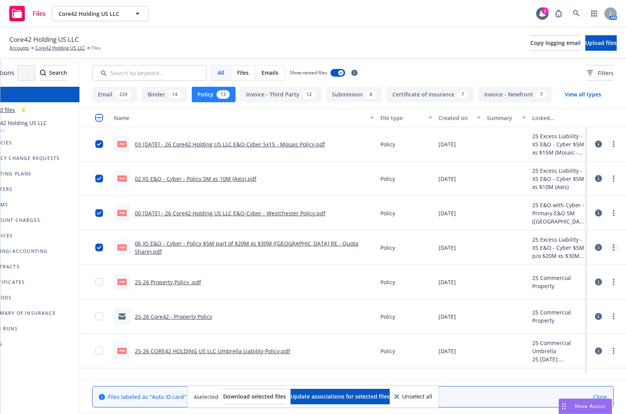
click at [613, 248] on icon "more" at bounding box center [614, 248] width 2 height 6
click at [580, 267] on link "Archive" at bounding box center [573, 264] width 77 height 16
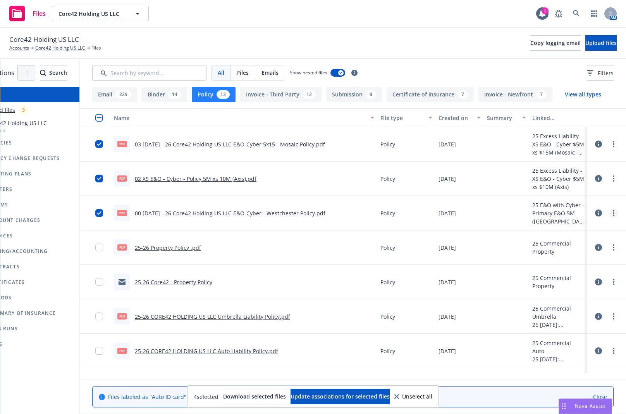
click at [609, 213] on link "more" at bounding box center [613, 213] width 9 height 9
click at [600, 228] on link "Archive" at bounding box center [573, 229] width 77 height 16
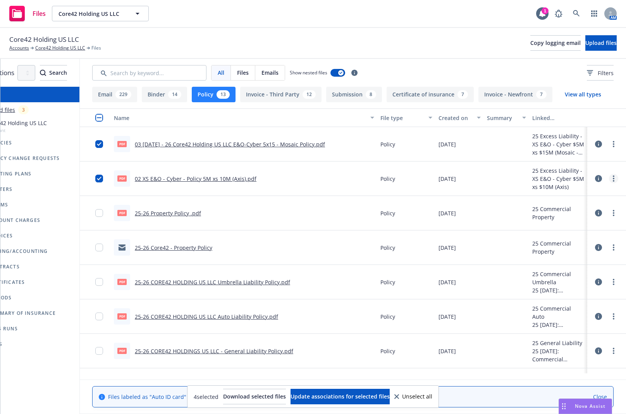
click at [609, 178] on link "more" at bounding box center [613, 178] width 9 height 9
click at [590, 198] on link "Archive" at bounding box center [573, 195] width 77 height 16
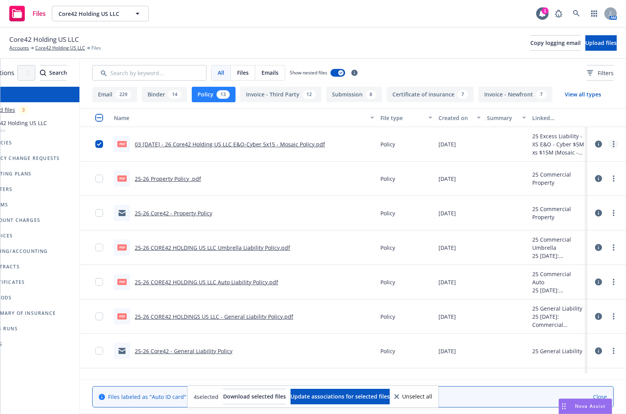
click at [610, 145] on link "more" at bounding box center [613, 144] width 9 height 9
click at [605, 161] on link "Archive" at bounding box center [573, 160] width 77 height 16
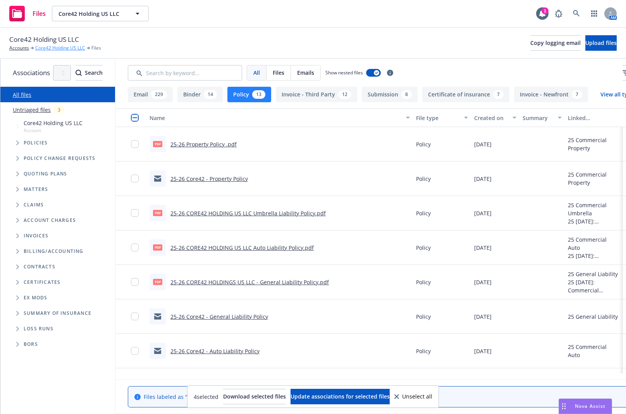
click at [44, 47] on link "Core42 Holding US LLC" at bounding box center [60, 48] width 50 height 7
